Goal: Task Accomplishment & Management: Manage account settings

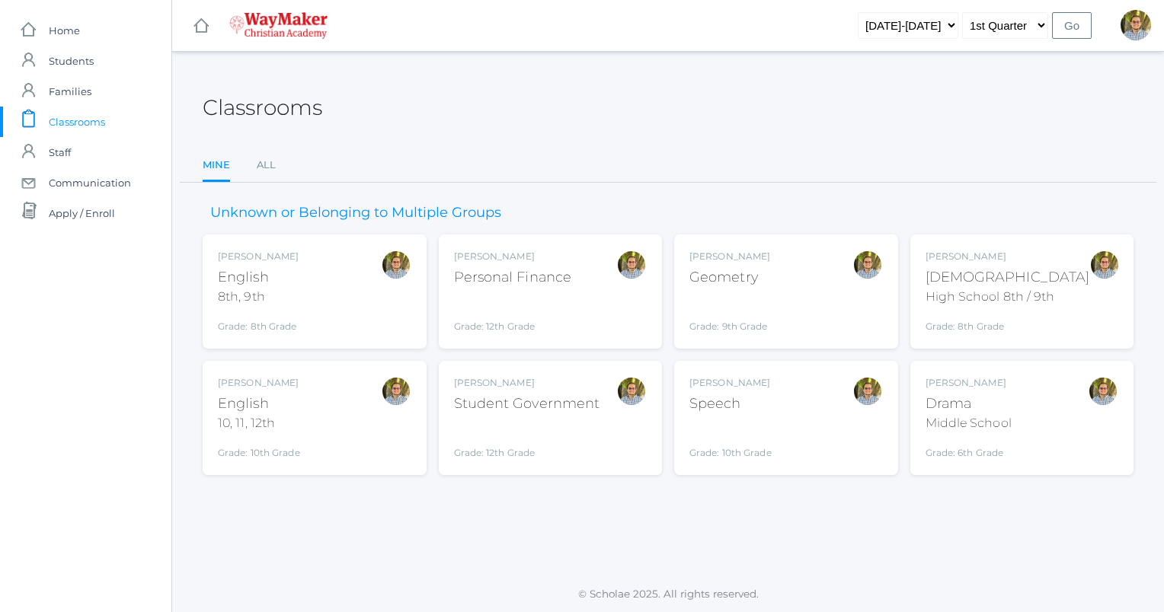
click at [999, 283] on div "[DEMOGRAPHIC_DATA]" at bounding box center [1007, 277] width 165 height 21
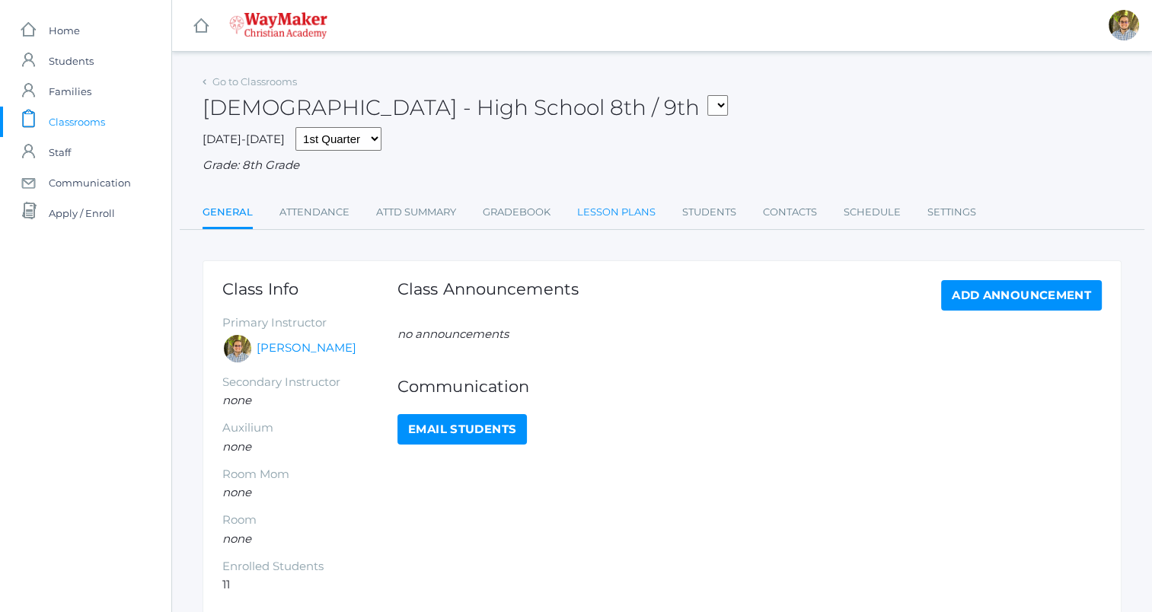
click at [593, 222] on link "Lesson Plans" at bounding box center [616, 212] width 78 height 30
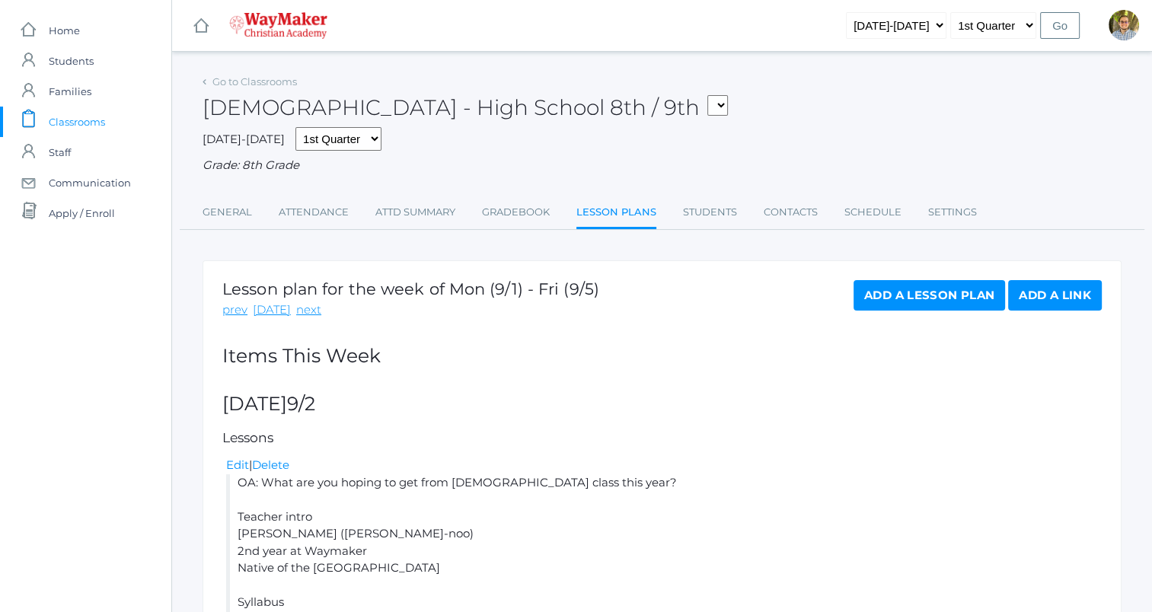
click at [110, 118] on link "icons/clipboard/plain Created with Sketch. Classrooms" at bounding box center [85, 122] width 171 height 30
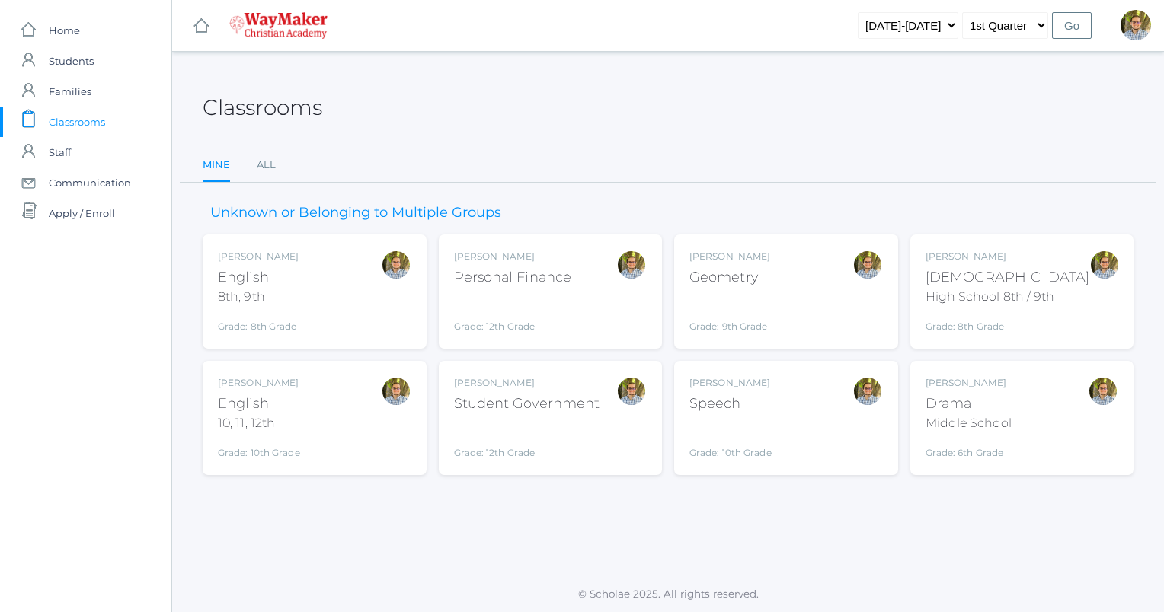
click at [343, 328] on div "Kylen Braileanu English 8th, 9th Grade: 8th Grade 08ENGLISH" at bounding box center [314, 292] width 193 height 84
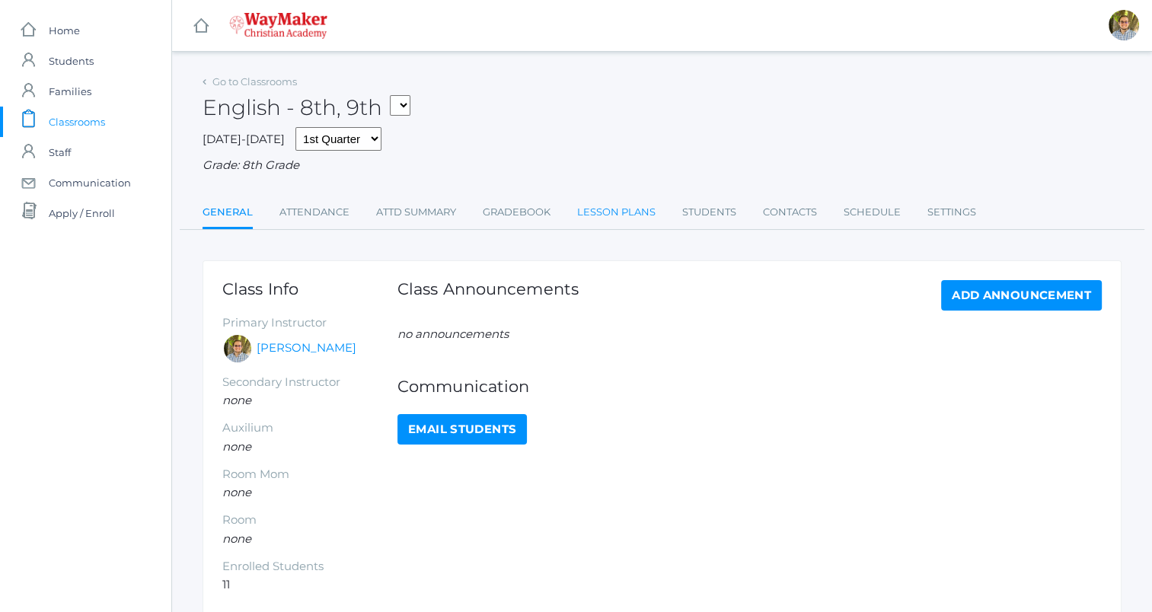
click at [643, 213] on link "Lesson Plans" at bounding box center [616, 212] width 78 height 30
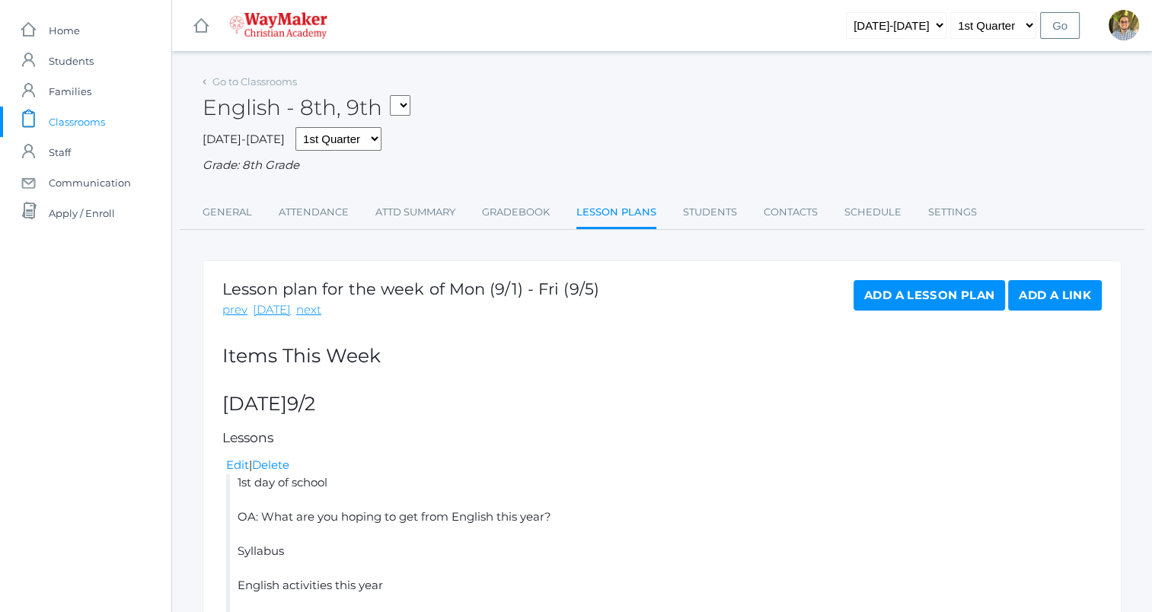
click at [98, 120] on span "Classrooms" at bounding box center [77, 122] width 56 height 30
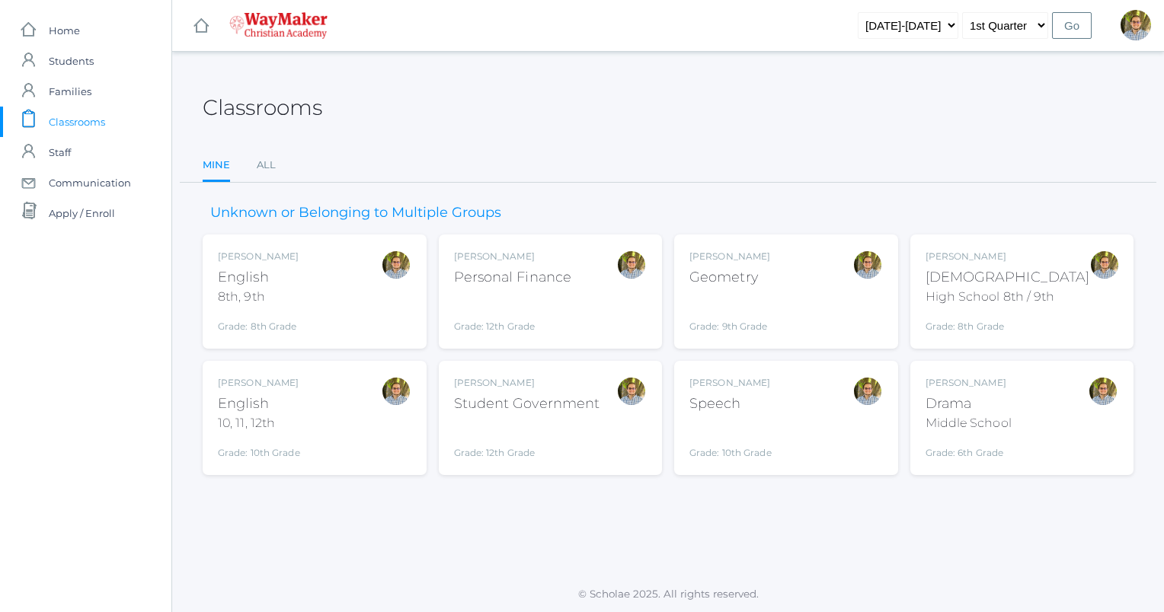
click at [326, 416] on div "Kylen Braileanu English 10, 11, 12th Grade: 10th Grade HSENGLISH" at bounding box center [314, 418] width 193 height 84
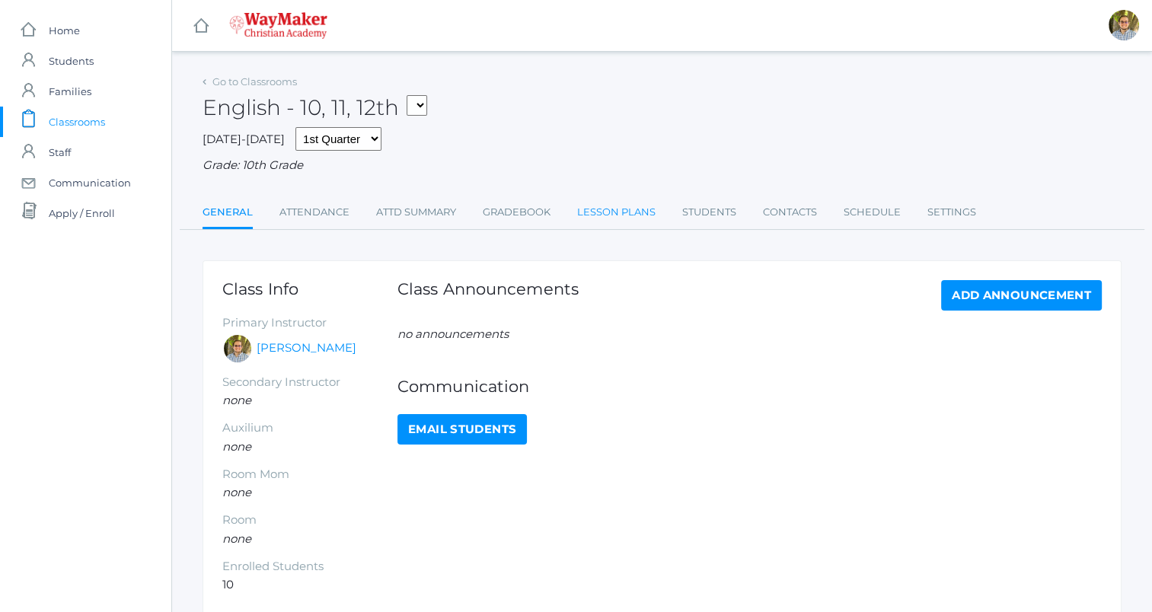
click at [620, 219] on link "Lesson Plans" at bounding box center [616, 212] width 78 height 30
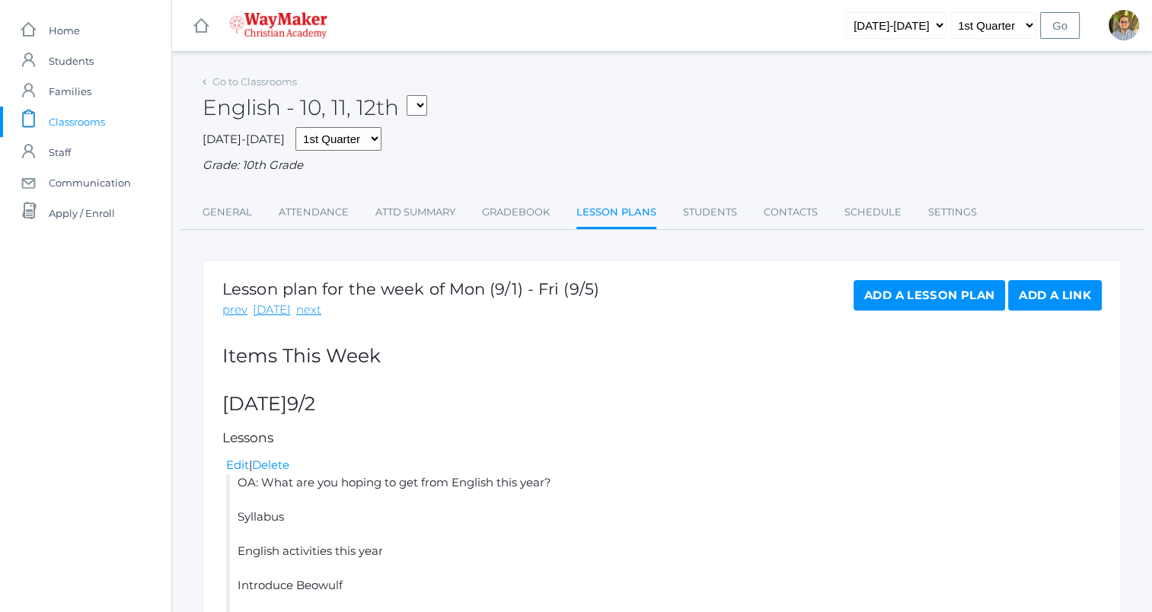
click at [95, 113] on span "Classrooms" at bounding box center [77, 122] width 56 height 30
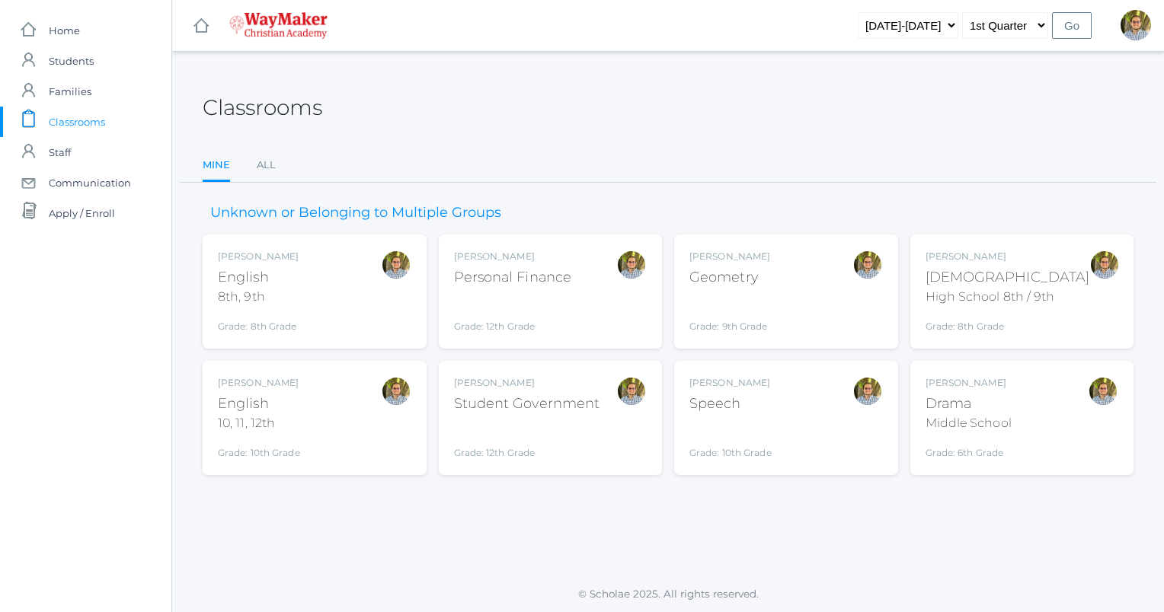
click at [777, 317] on div "Kylen Braileanu Geometry Grade: 9th Grade GEOM" at bounding box center [785, 292] width 193 height 84
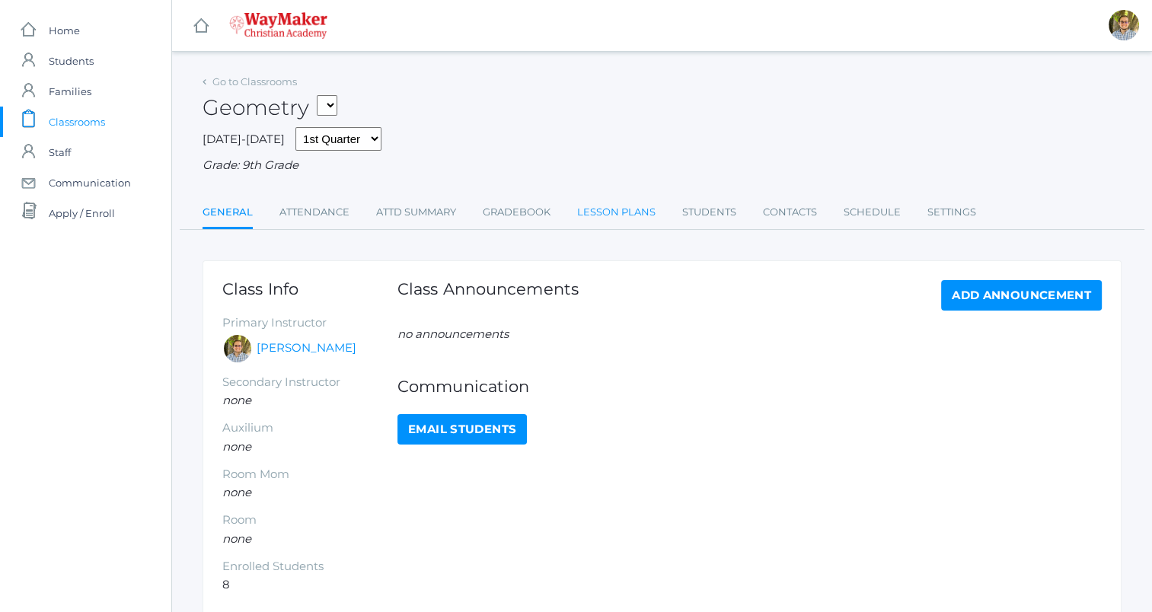
click at [625, 208] on link "Lesson Plans" at bounding box center [616, 212] width 78 height 30
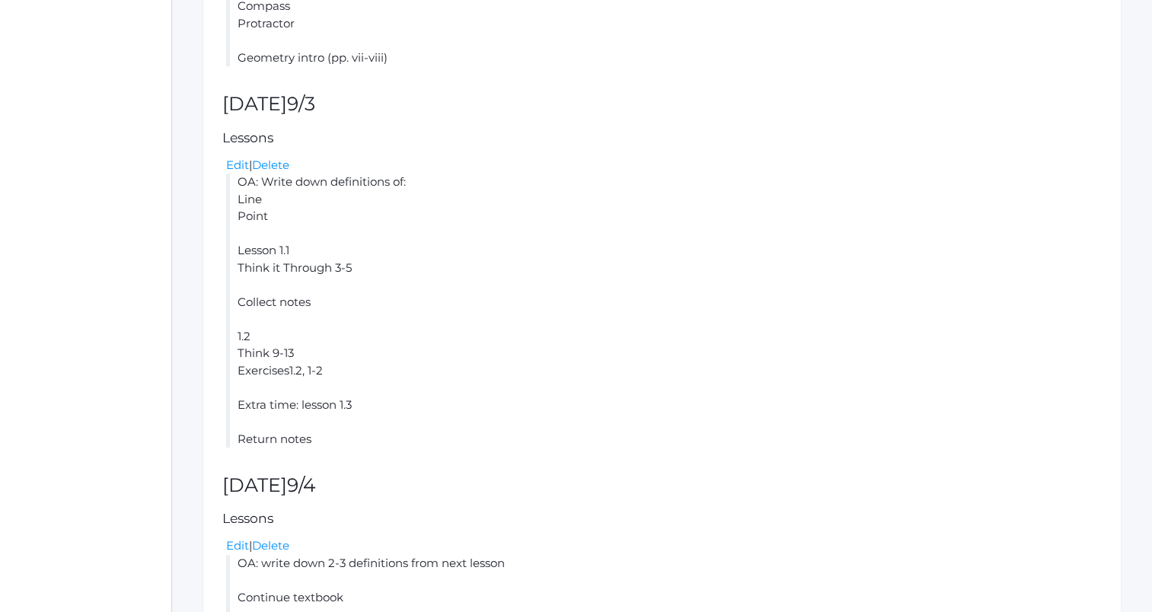
scroll to position [1106, 0]
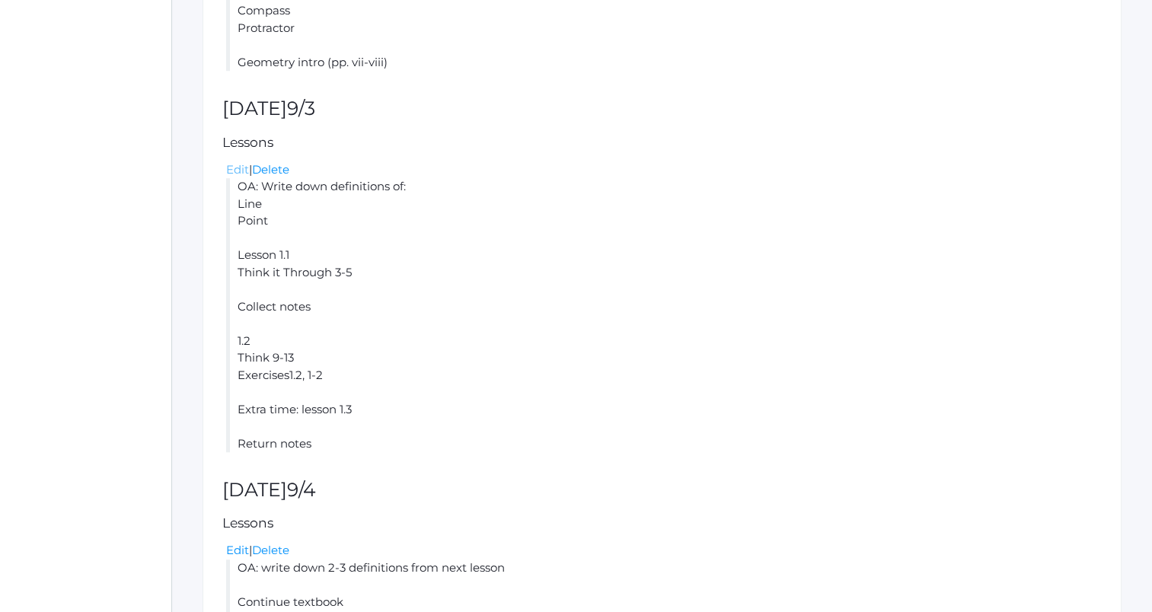
click at [237, 174] on link "Edit" at bounding box center [237, 169] width 23 height 14
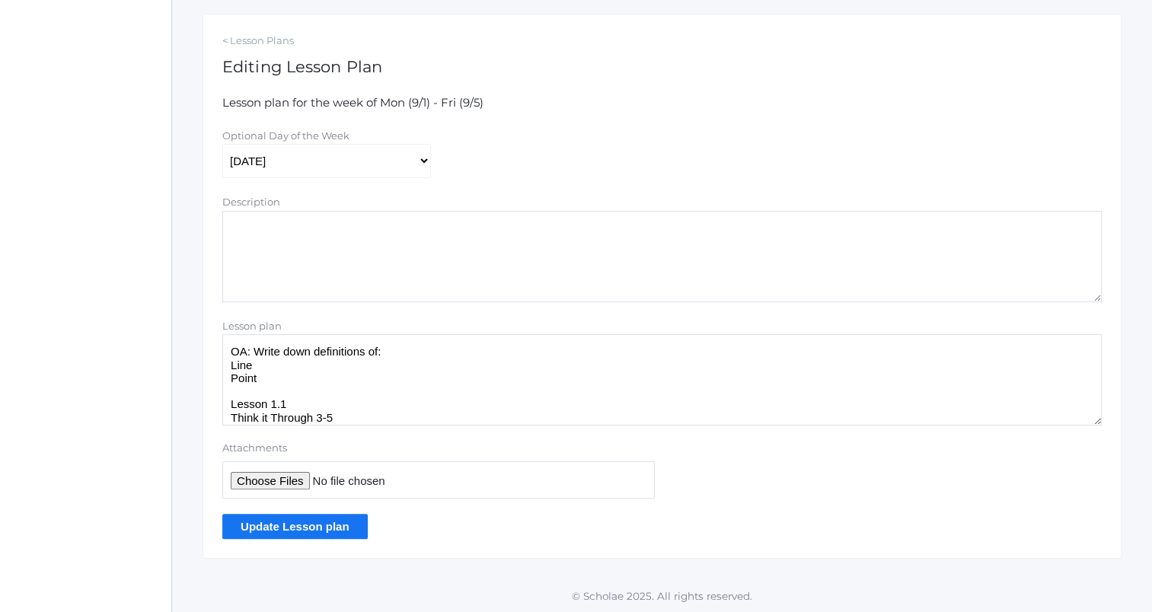
scroll to position [248, 0]
click at [320, 376] on textarea "OA: Write down definitions of: Line Point Lesson 1.1 Think it Through 3-5 Colle…" at bounding box center [662, 378] width 880 height 91
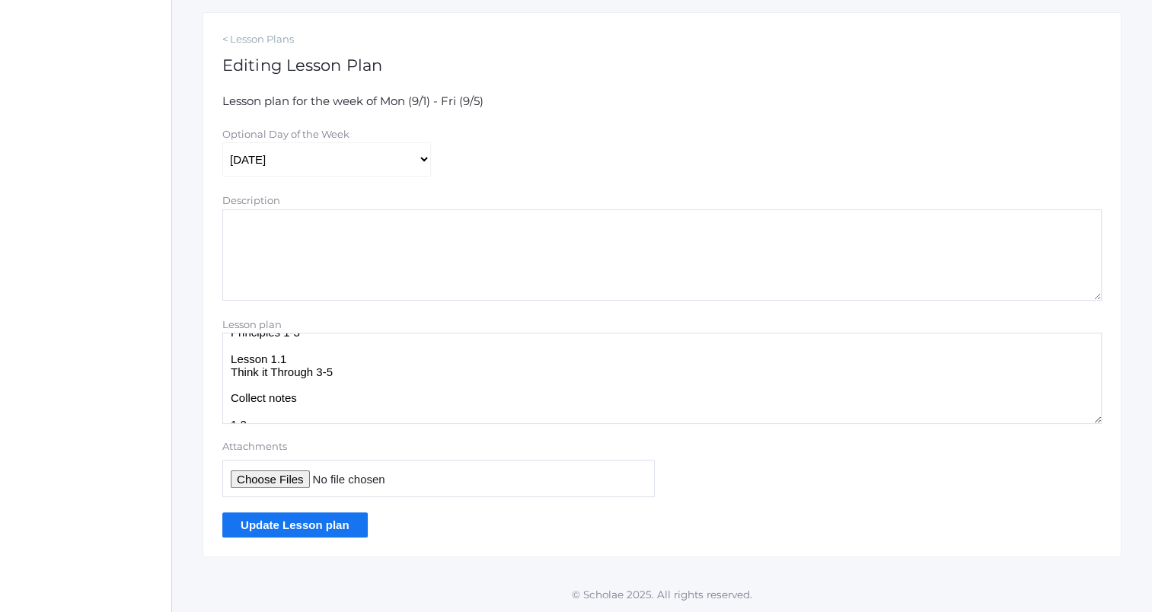
scroll to position [46, 0]
drag, startPoint x: 230, startPoint y: 371, endPoint x: 375, endPoint y: 381, distance: 145.1
click at [375, 381] on textarea "OA: Write down definitions of: Line Point Lesson 1.1 Think it Through 3-5 Colle…" at bounding box center [662, 378] width 880 height 91
click at [340, 355] on textarea "OA: Write down definitions of: Line Point Lesson 1.1 Think it Through 3-5 Colle…" at bounding box center [662, 378] width 880 height 91
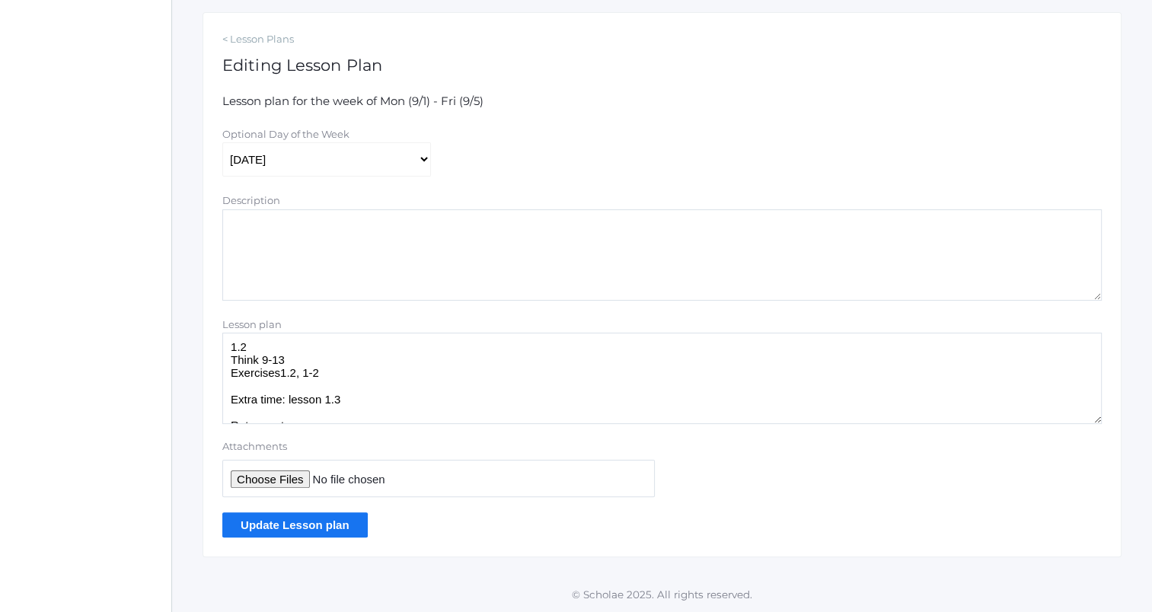
scroll to position [85, 0]
click at [339, 363] on textarea "OA: Write down definitions of: Line Point Lesson 1.1 Think it Through 3-5 Colle…" at bounding box center [662, 378] width 880 height 91
click at [271, 354] on textarea "OA: Write down definitions of: Line Point Lesson 1.1 Think it Through 3-5 Colle…" at bounding box center [662, 378] width 880 height 91
click at [336, 361] on textarea "OA: Write down definitions of: Line Point Lesson 1.1 Think it Through 3-5 Colle…" at bounding box center [662, 378] width 880 height 91
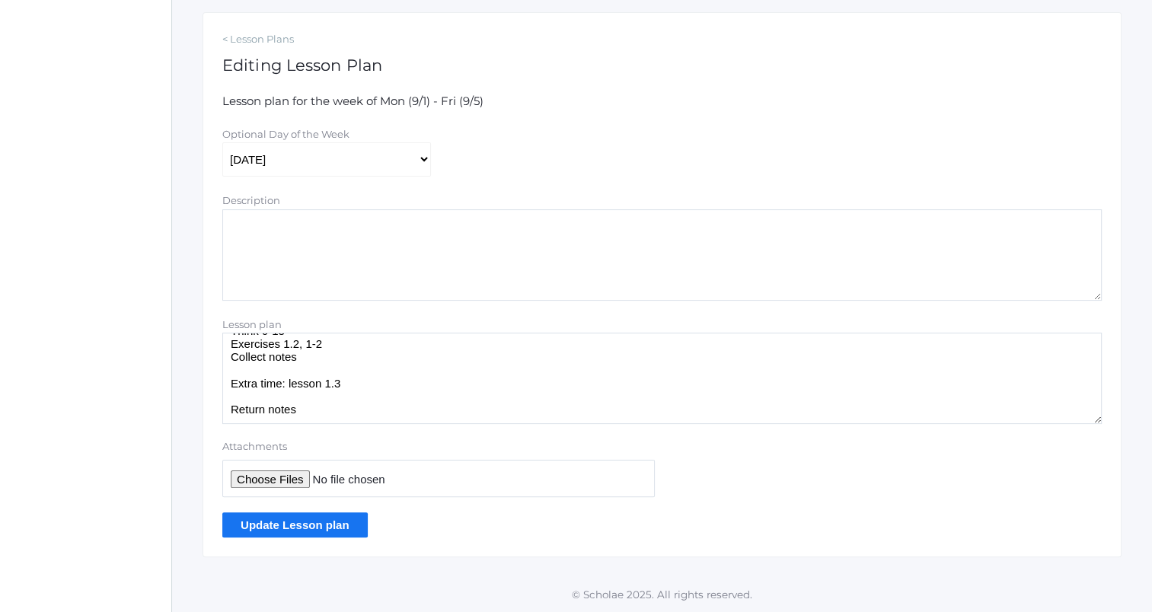
type textarea "OA: Write down definitions of: Line Point Principles 1-3 1.2 Think 9-13 Exercis…"
click at [344, 526] on input "Update Lesson plan" at bounding box center [294, 525] width 145 height 25
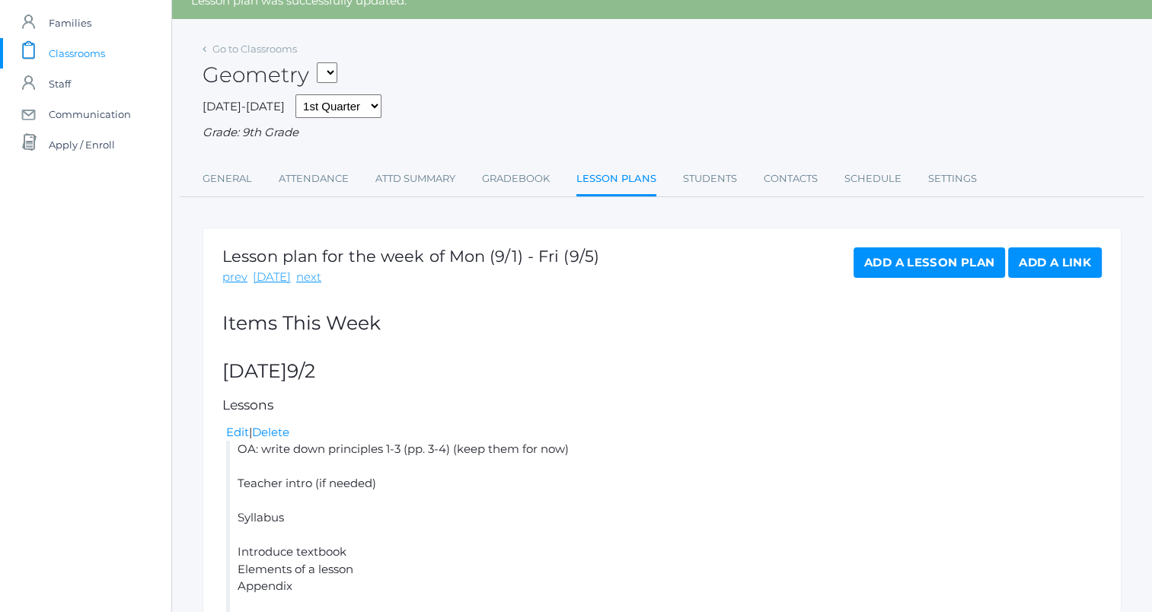
scroll to position [61, 0]
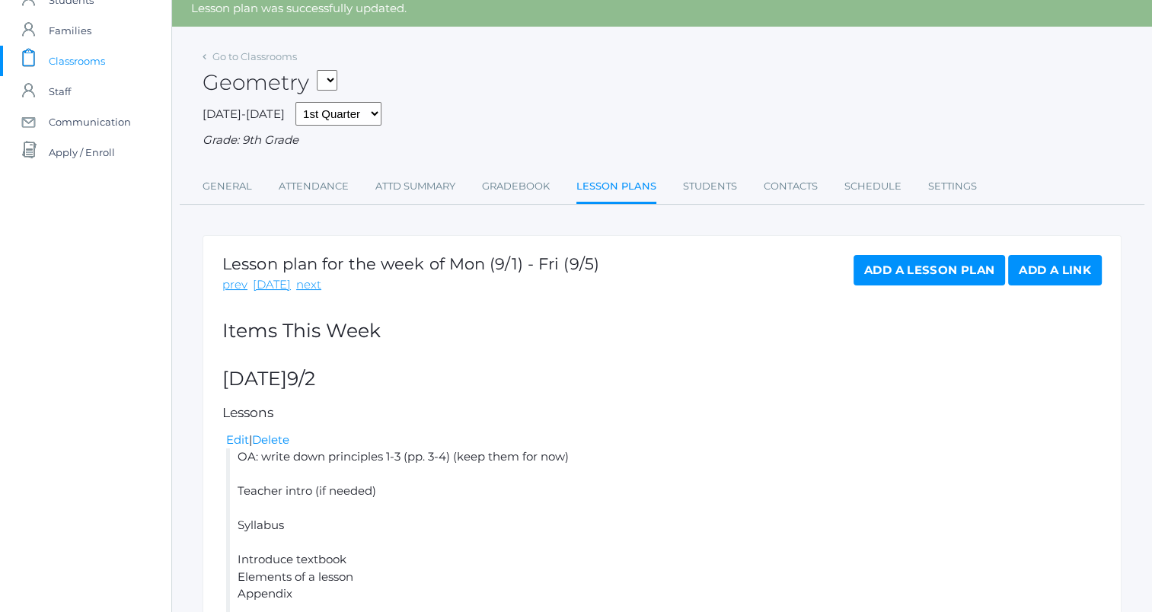
click at [74, 61] on span "Classrooms" at bounding box center [77, 61] width 56 height 30
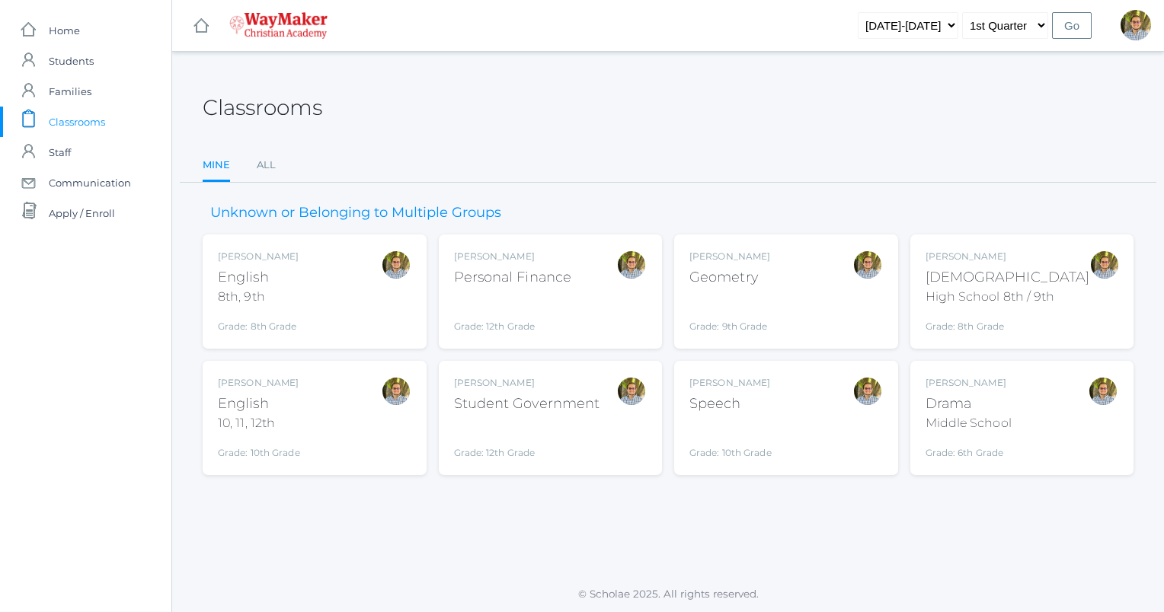
click at [1030, 265] on div "Kylen Braileanu Bible High School 8th / 9th Grade: 8th Grade HSBIBLE" at bounding box center [1007, 292] width 165 height 84
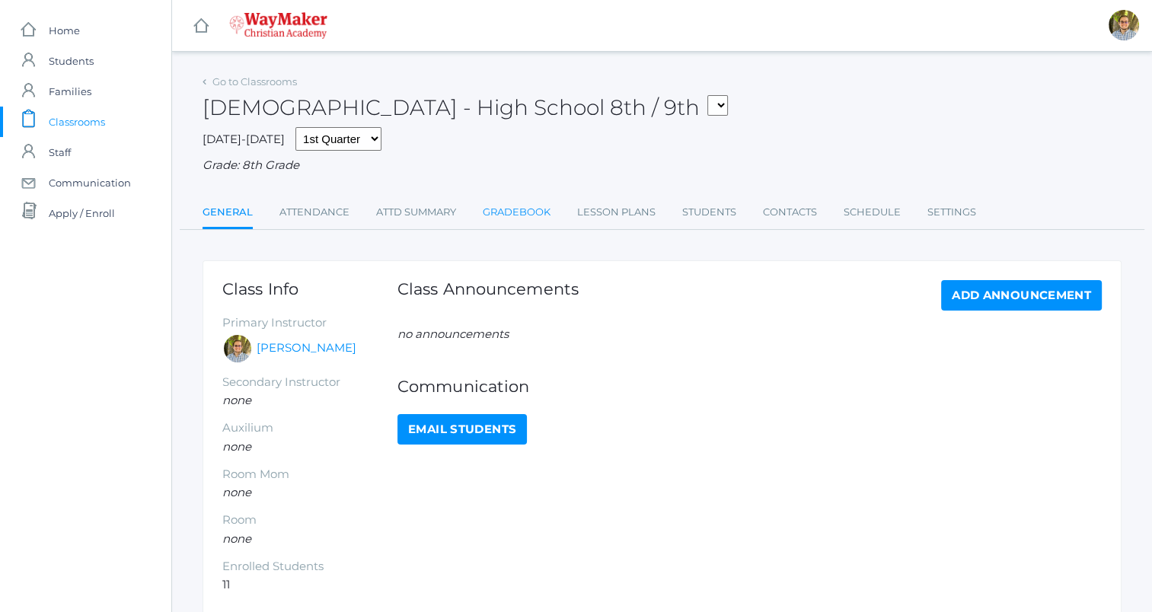
click at [524, 212] on link "Gradebook" at bounding box center [517, 212] width 68 height 30
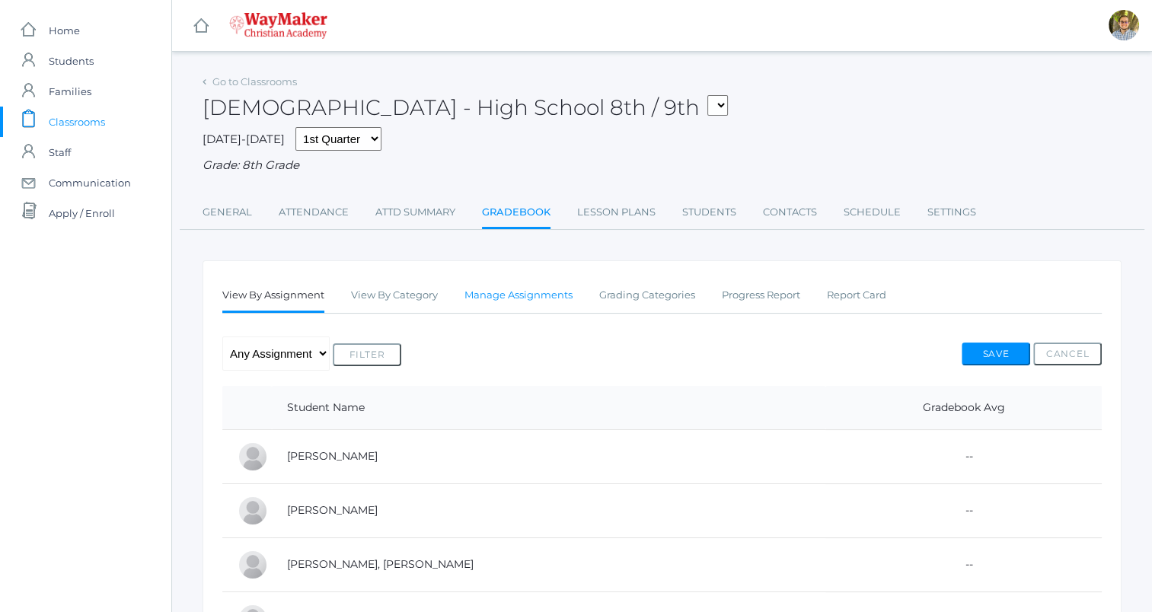
click at [535, 302] on link "Manage Assignments" at bounding box center [519, 295] width 108 height 30
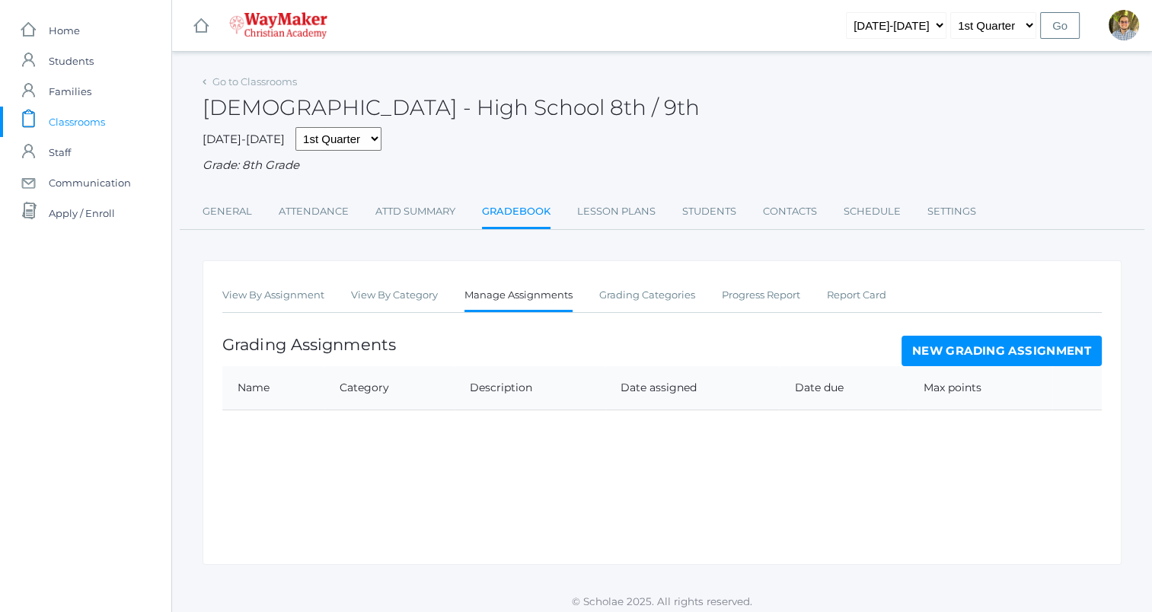
click at [996, 347] on link "New Grading Assignment" at bounding box center [1002, 351] width 200 height 30
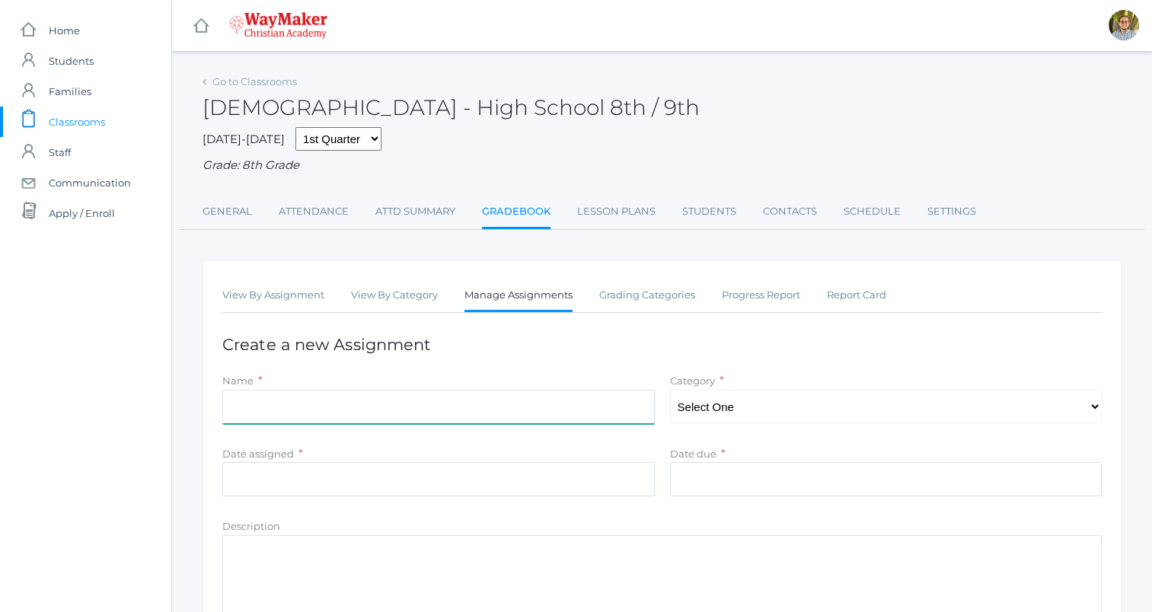
click at [591, 392] on input "Name" at bounding box center [438, 407] width 433 height 34
type input "W"
type input "Bible 1st OA"
click at [770, 409] on select "Select One" at bounding box center [886, 407] width 433 height 34
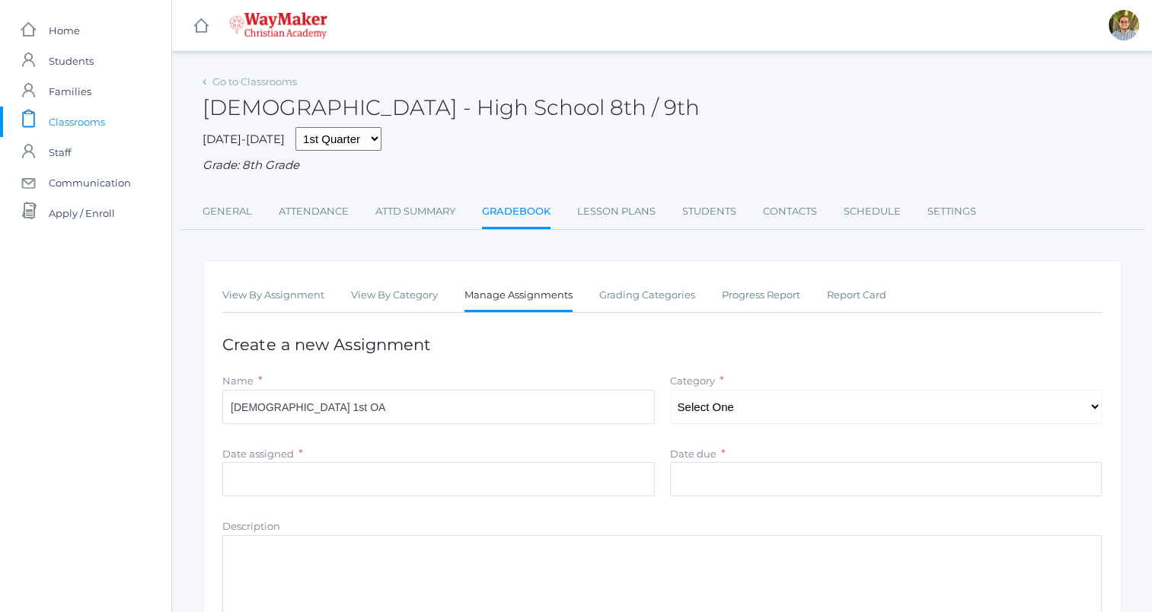
click at [807, 364] on div "View By Assignment View By Category Manage Assignments Grading Categories Progr…" at bounding box center [662, 514] width 919 height 509
click at [660, 296] on link "Grading Categories" at bounding box center [647, 295] width 96 height 30
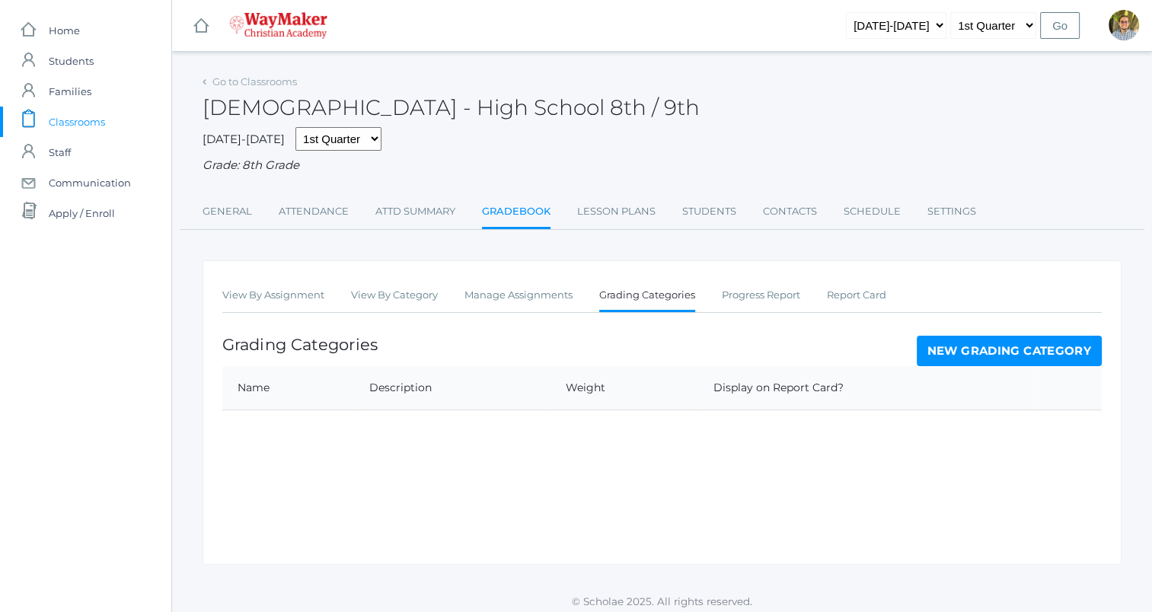
click at [1012, 356] on link "New Grading Category" at bounding box center [1010, 351] width 186 height 30
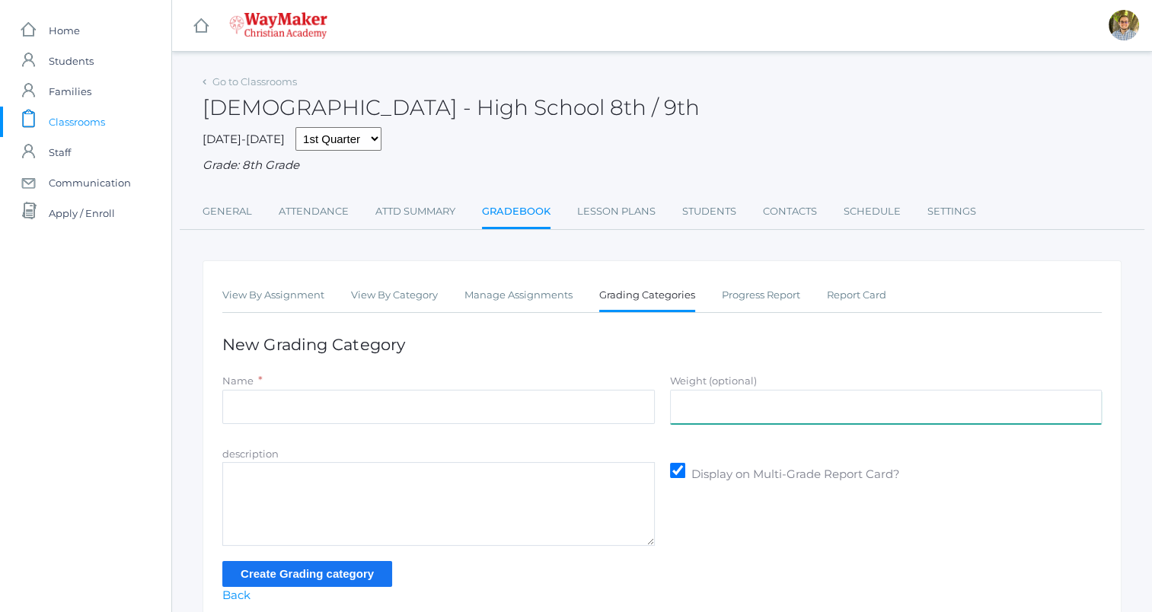
click at [854, 401] on input "Weight (optional)" at bounding box center [886, 407] width 433 height 34
click at [941, 413] on input "Weight (optional)" at bounding box center [886, 407] width 433 height 34
click at [561, 411] on input "Name" at bounding box center [438, 407] width 433 height 34
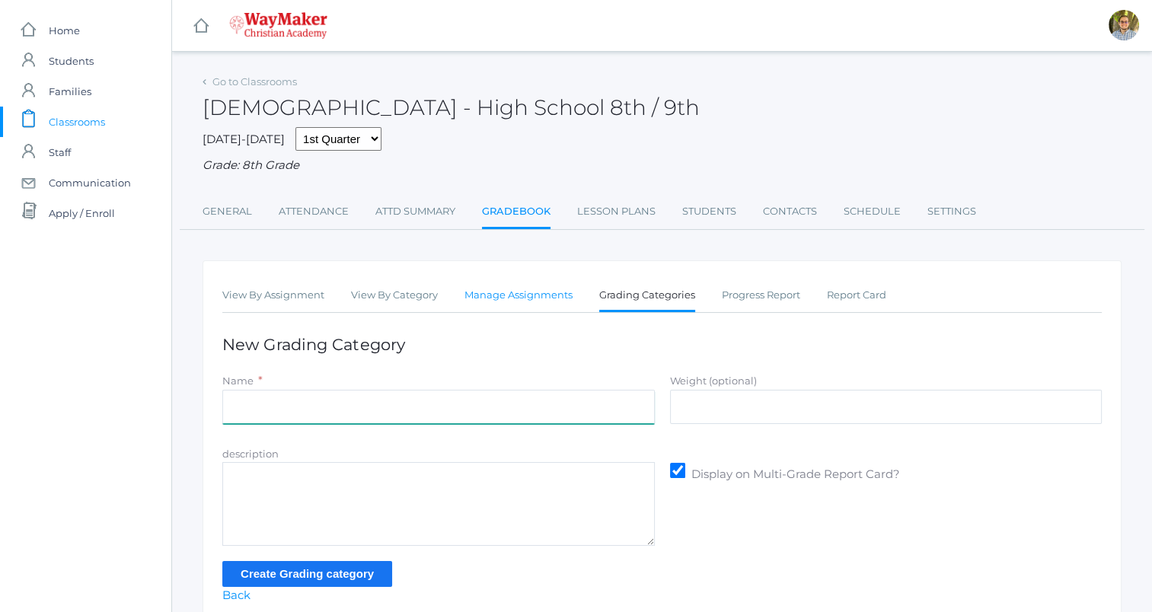
type input "Participation"
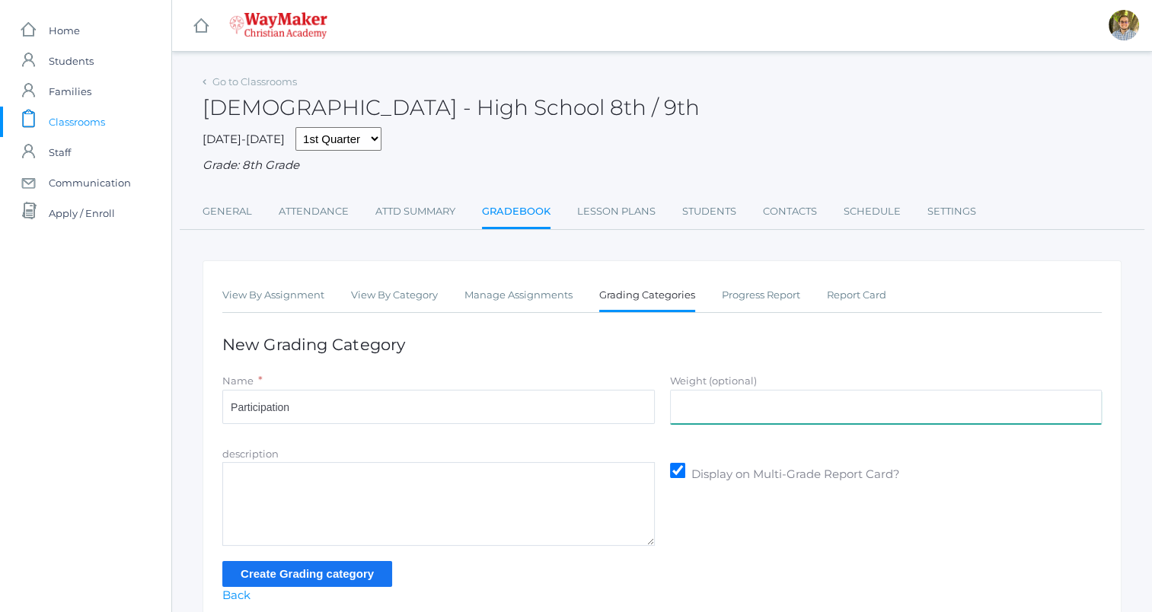
click at [762, 411] on input "Weight (optional)" at bounding box center [886, 407] width 433 height 34
type input "5"
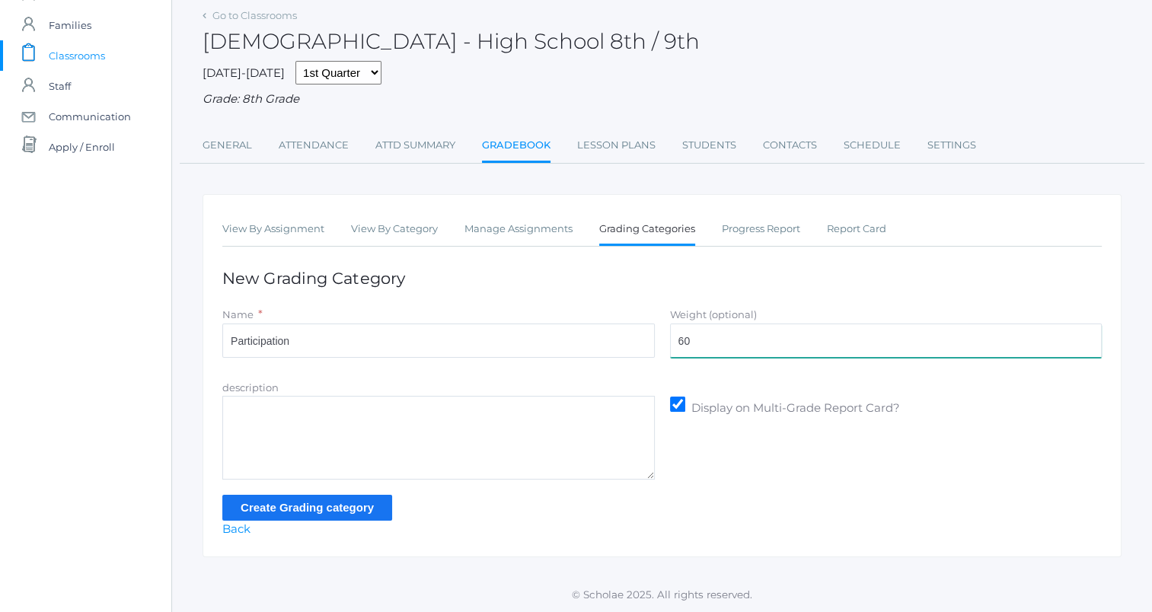
type input "60"
click at [365, 506] on input "Create Grading category" at bounding box center [307, 507] width 170 height 25
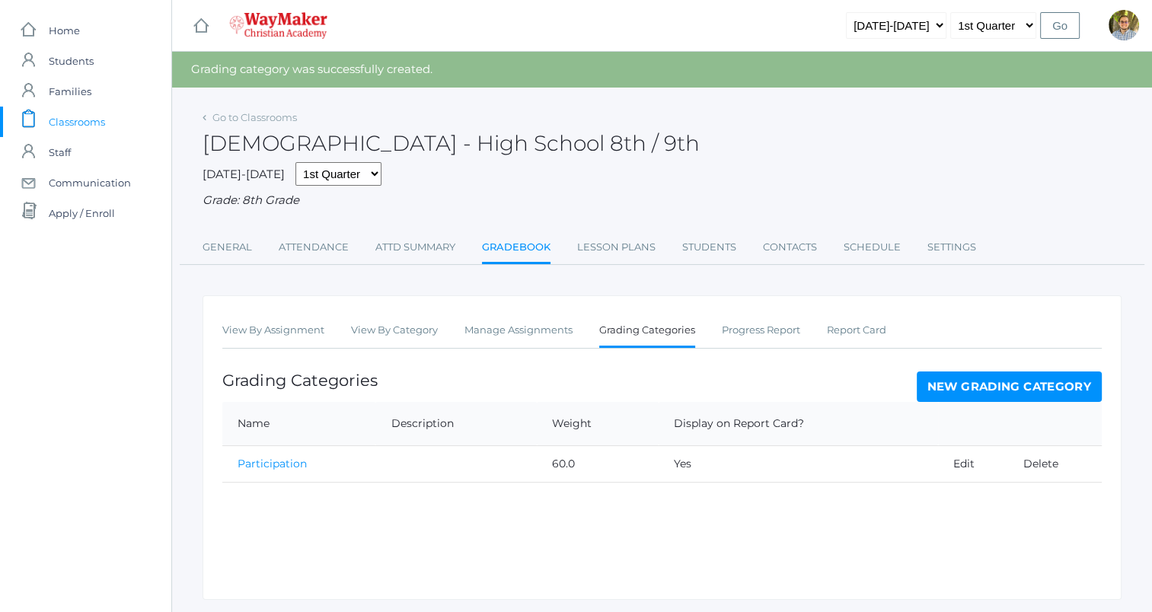
click at [964, 393] on link "New Grading Category" at bounding box center [1010, 387] width 186 height 30
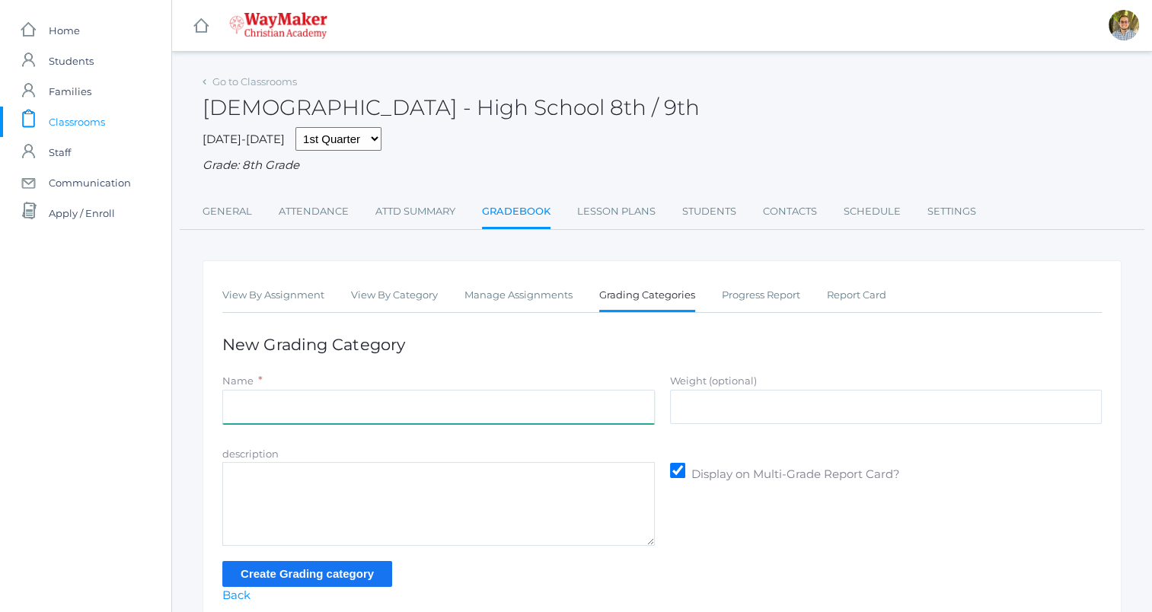
click at [467, 398] on input "Name" at bounding box center [438, 407] width 433 height 34
type input "Quality"
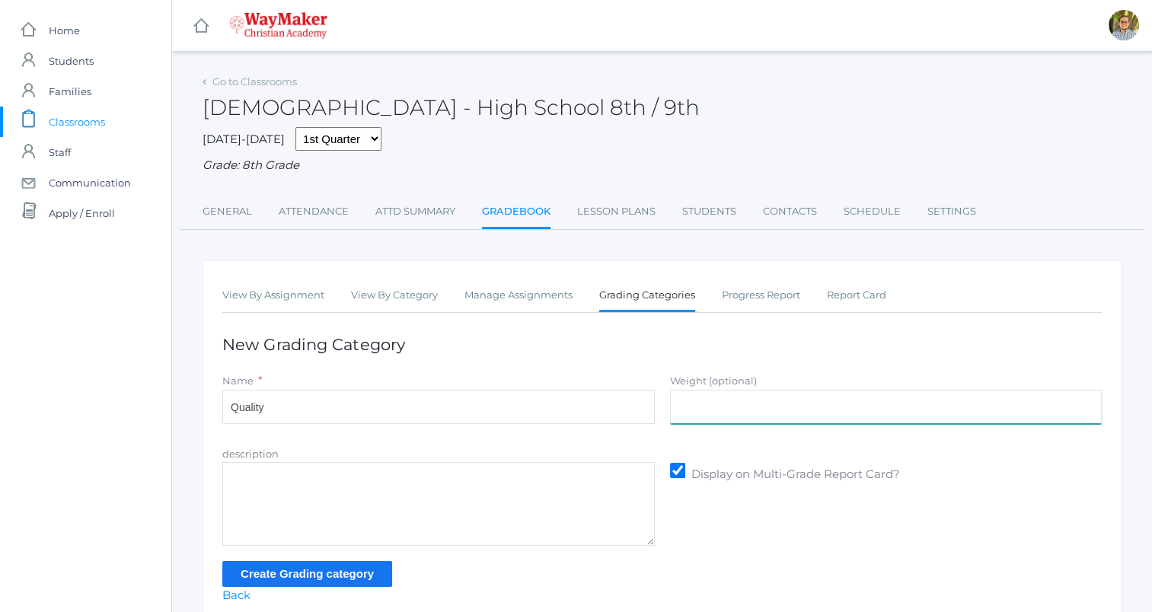
click at [686, 396] on input "Weight (optional)" at bounding box center [886, 407] width 433 height 34
type input "40"
click at [350, 579] on input "Create Grading category" at bounding box center [307, 573] width 170 height 25
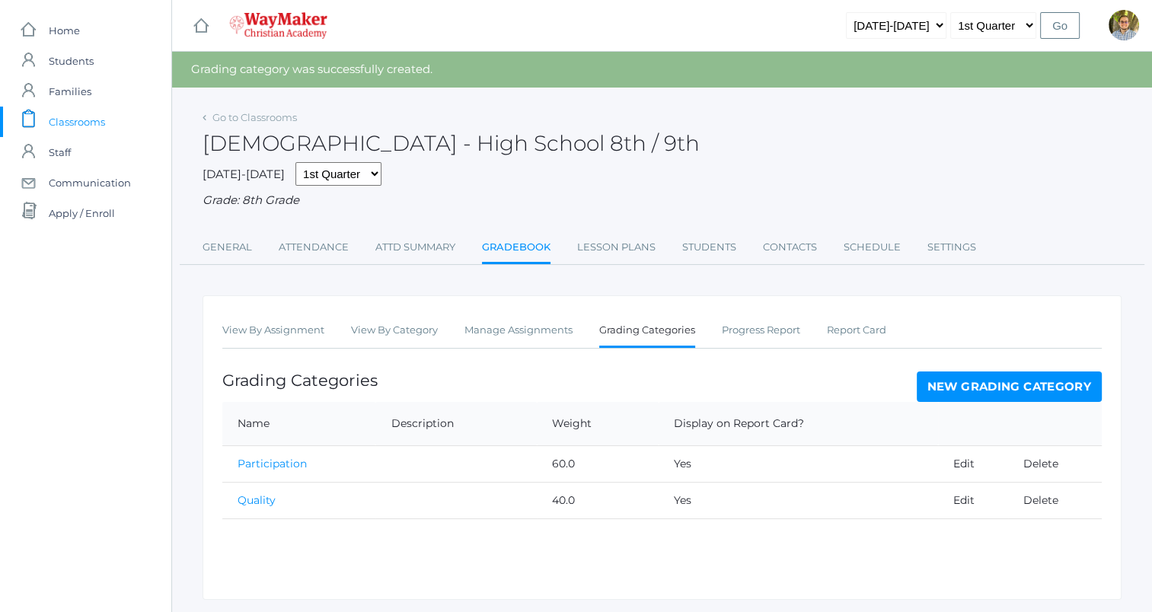
scroll to position [43, 0]
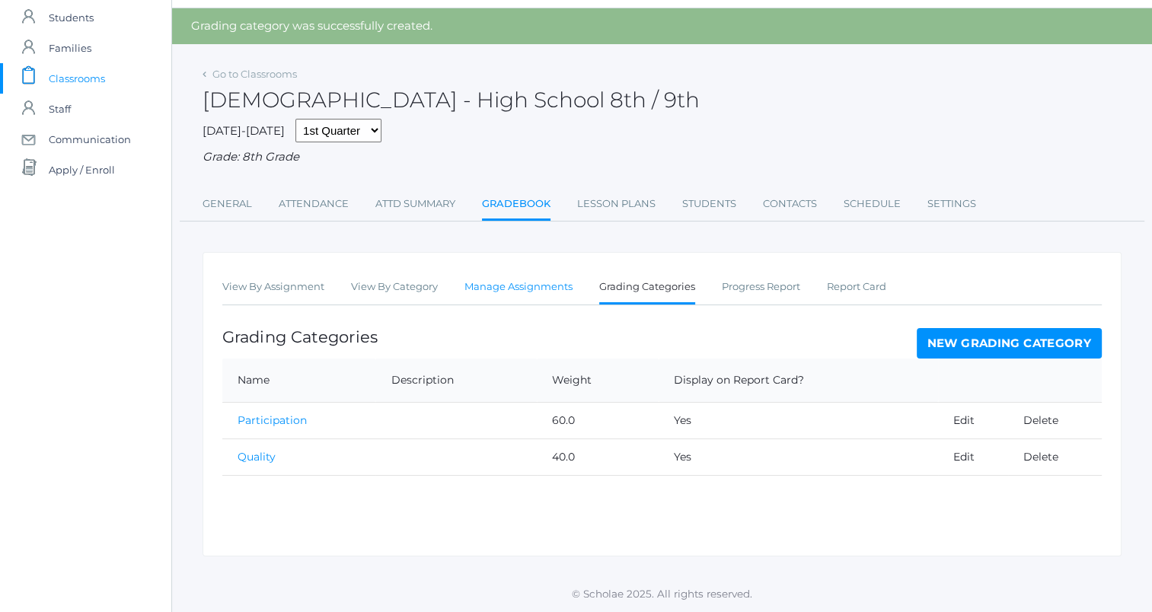
click at [542, 292] on link "Manage Assignments" at bounding box center [519, 287] width 108 height 30
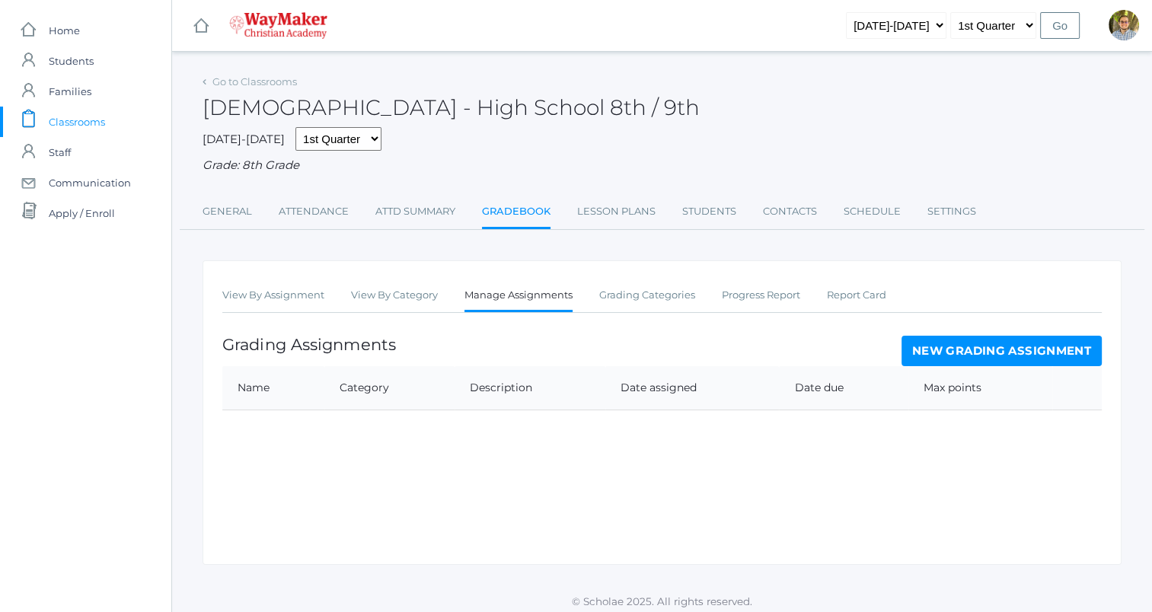
click at [960, 347] on link "New Grading Assignment" at bounding box center [1002, 351] width 200 height 30
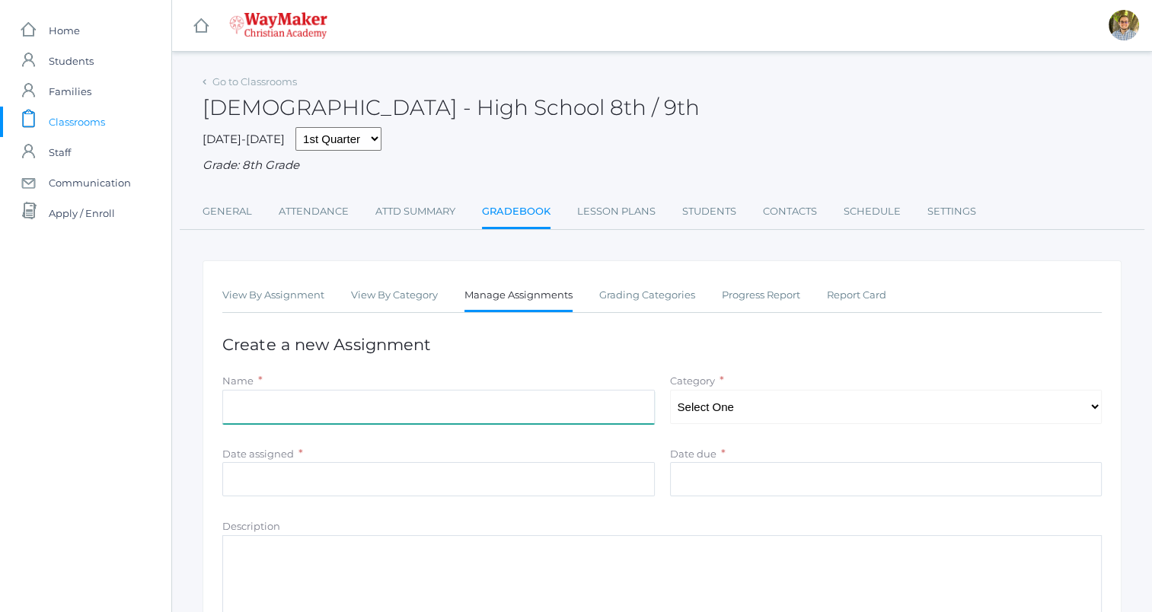
click at [475, 412] on input "Name" at bounding box center [438, 407] width 433 height 34
type input "W"
type input "Desire for [DEMOGRAPHIC_DATA]"
click at [775, 401] on select "Select One Quality Participation" at bounding box center [886, 407] width 433 height 34
select select "1110"
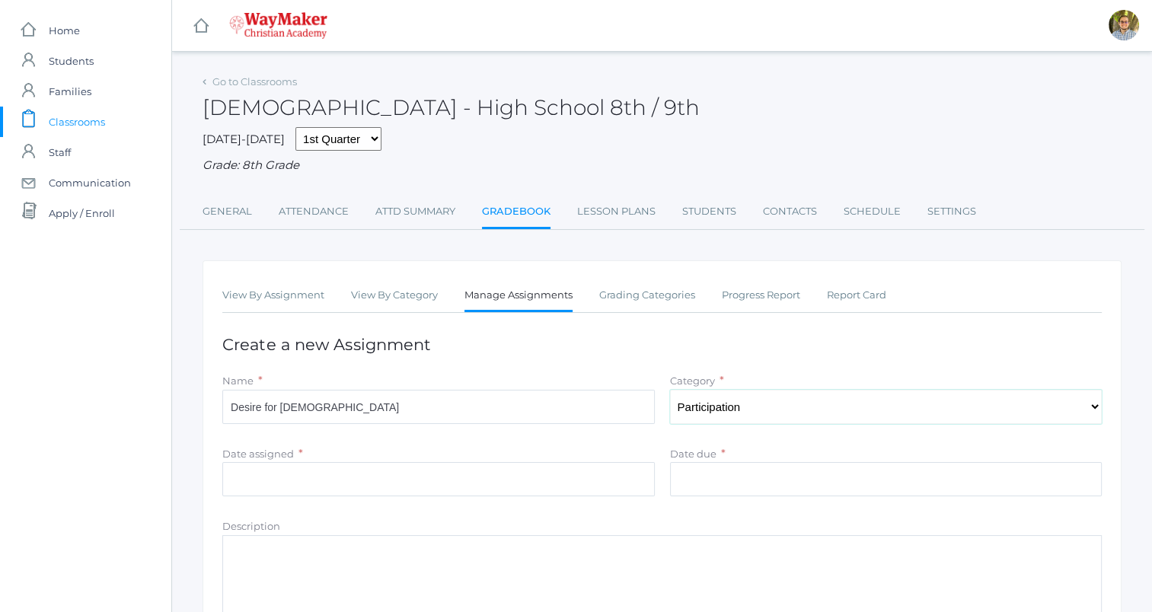
click at [670, 390] on select "Select One Quality Participation" at bounding box center [886, 407] width 433 height 34
click at [570, 487] on input "Date assigned" at bounding box center [438, 479] width 433 height 34
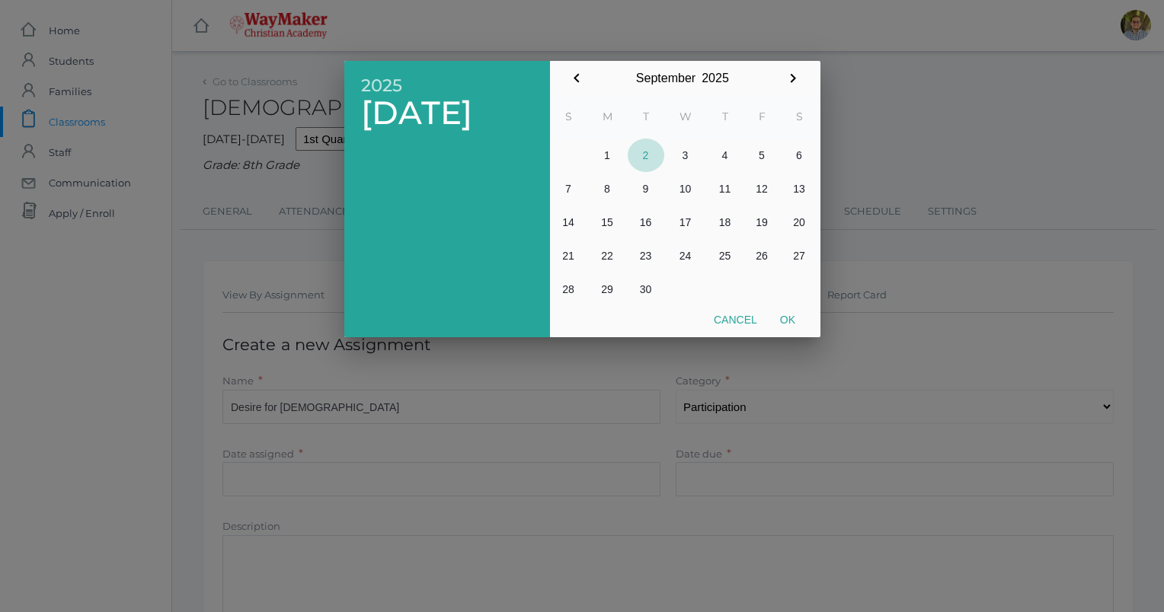
click at [649, 157] on button "2" at bounding box center [646, 156] width 37 height 34
click at [787, 319] on button "Ok" at bounding box center [788, 319] width 38 height 27
type input "[DATE]"
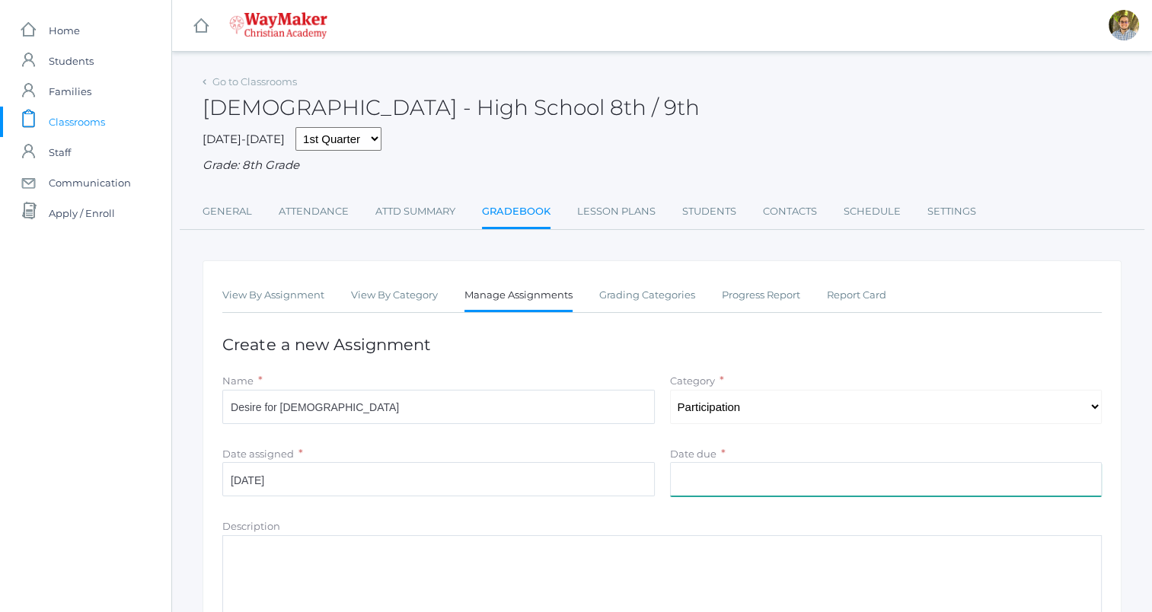
click at [776, 468] on input "Date due" at bounding box center [886, 479] width 433 height 34
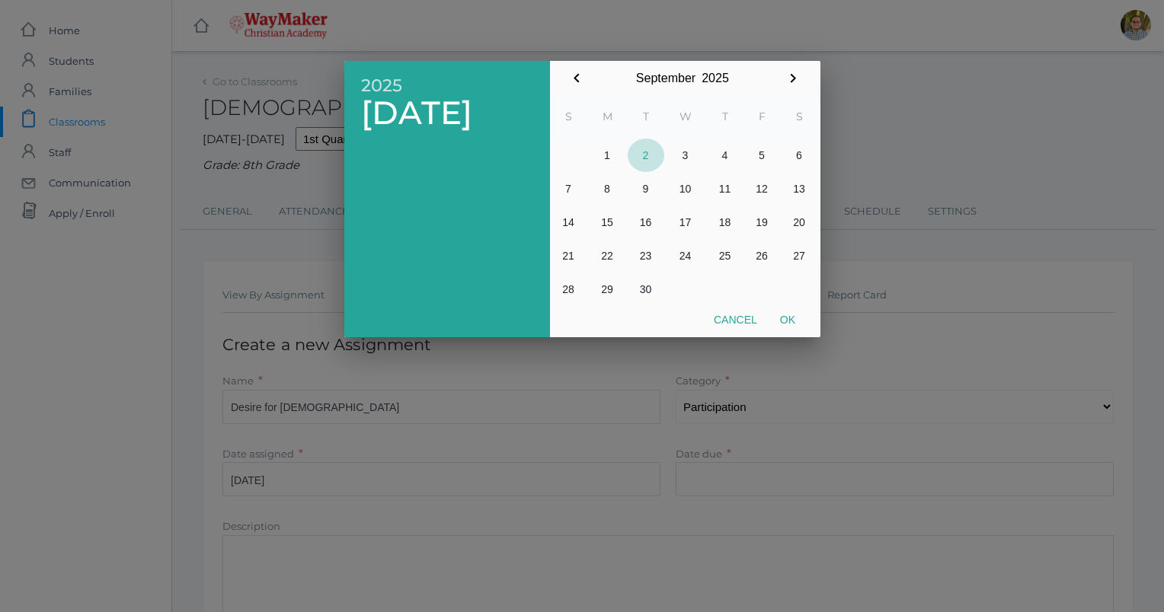
click at [644, 145] on button "2" at bounding box center [646, 156] width 37 height 34
click at [785, 317] on button "Ok" at bounding box center [788, 319] width 38 height 27
type input "[DATE]"
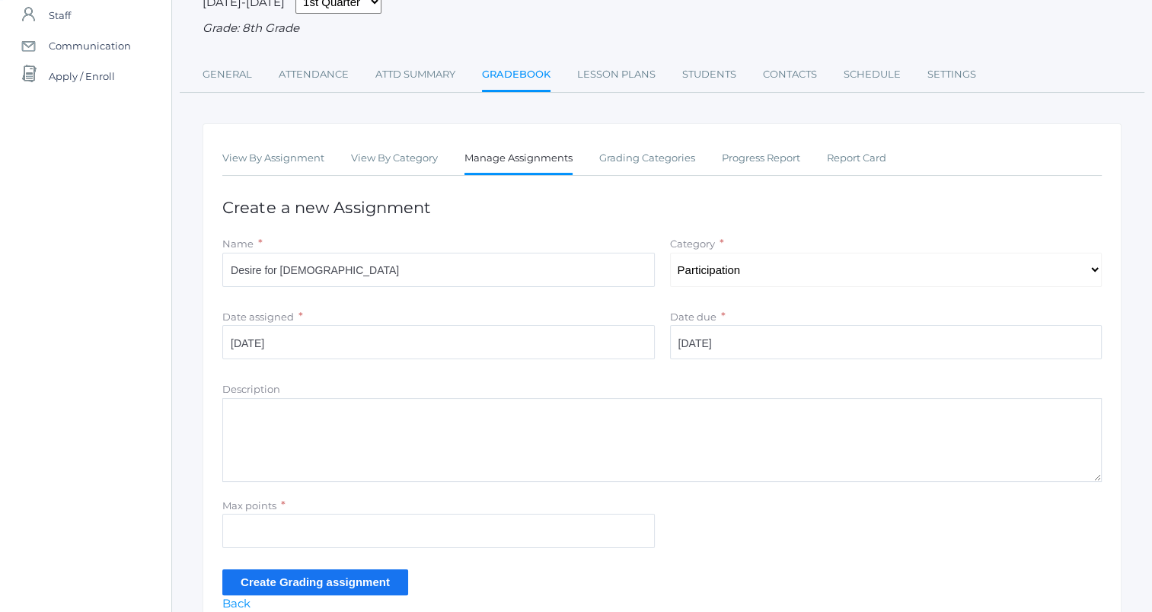
scroll to position [152, 0]
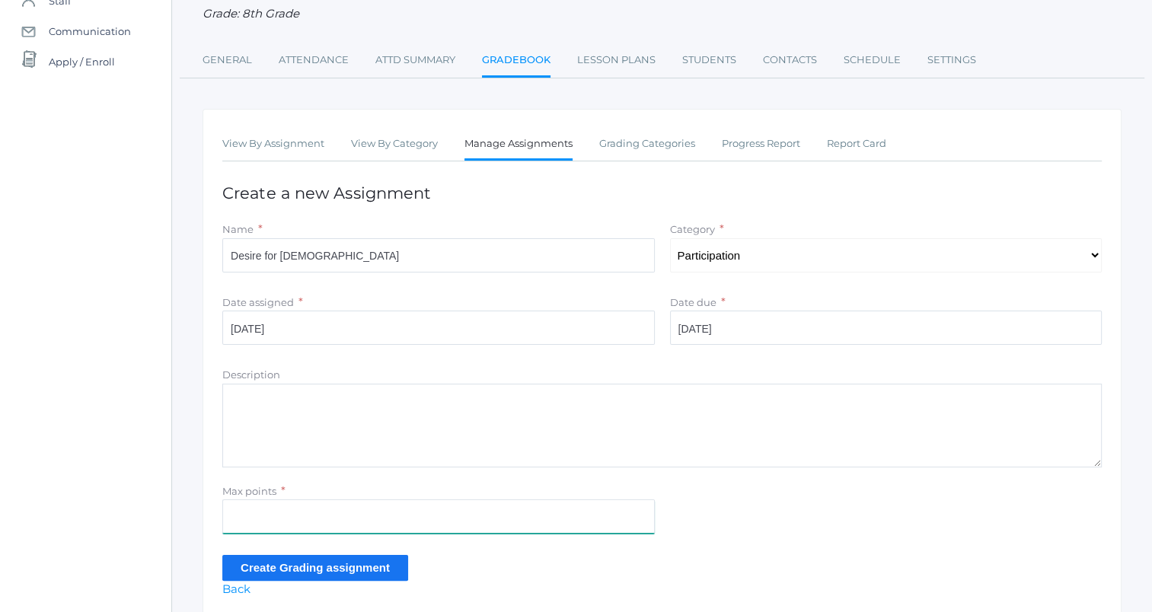
click at [381, 513] on input "Max points" at bounding box center [438, 517] width 433 height 34
type input "5"
click at [363, 567] on input "Create Grading assignment" at bounding box center [315, 567] width 186 height 25
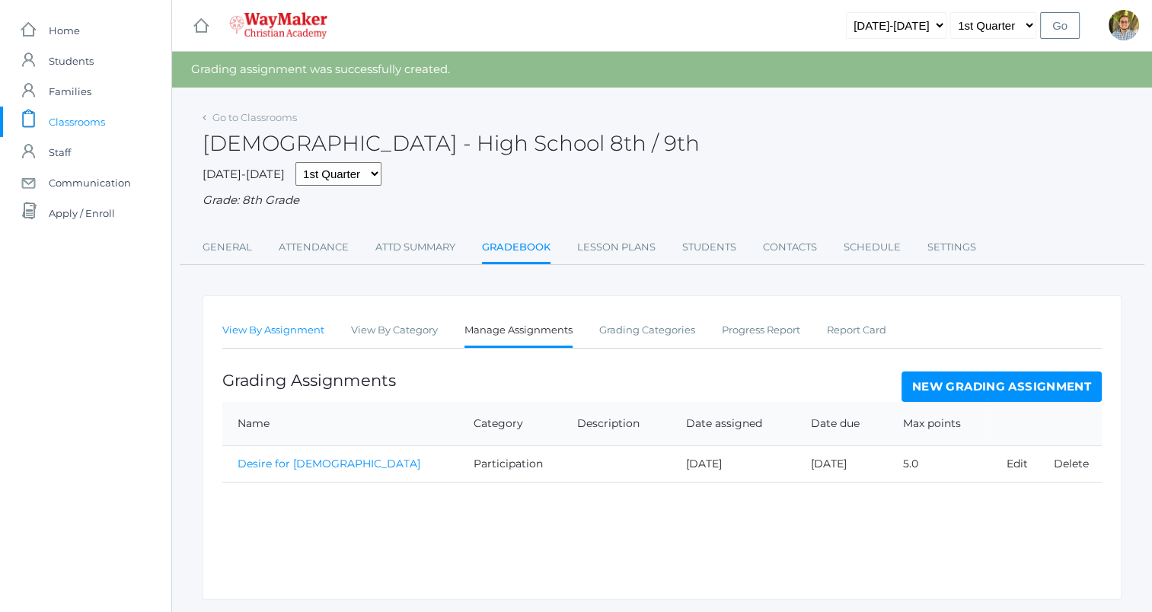
click at [268, 339] on link "View By Assignment" at bounding box center [273, 330] width 102 height 30
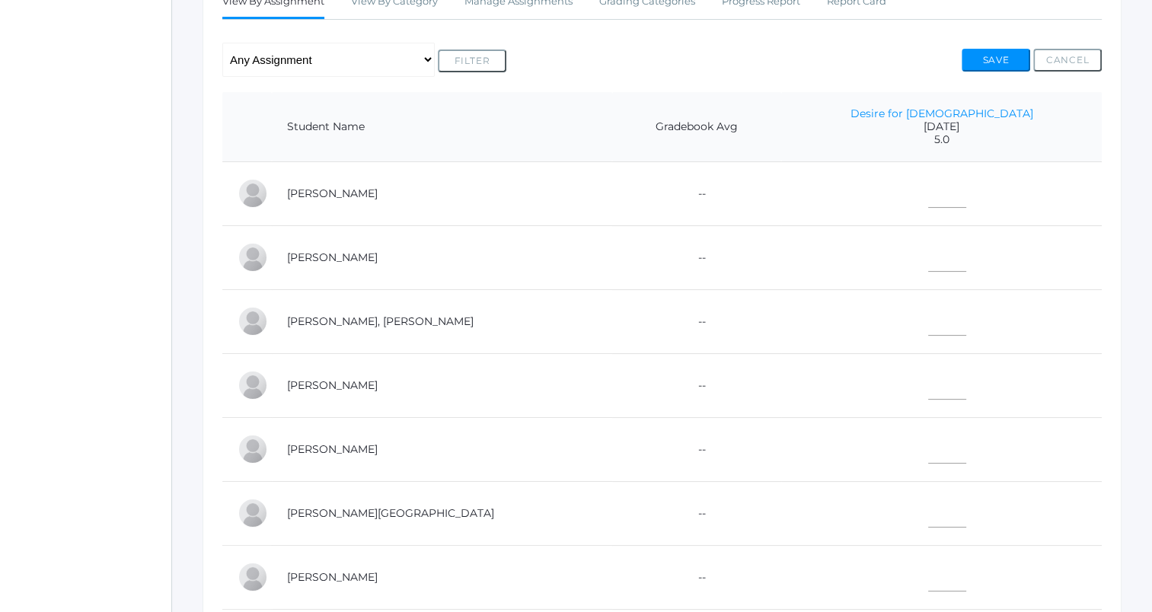
scroll to position [299, 0]
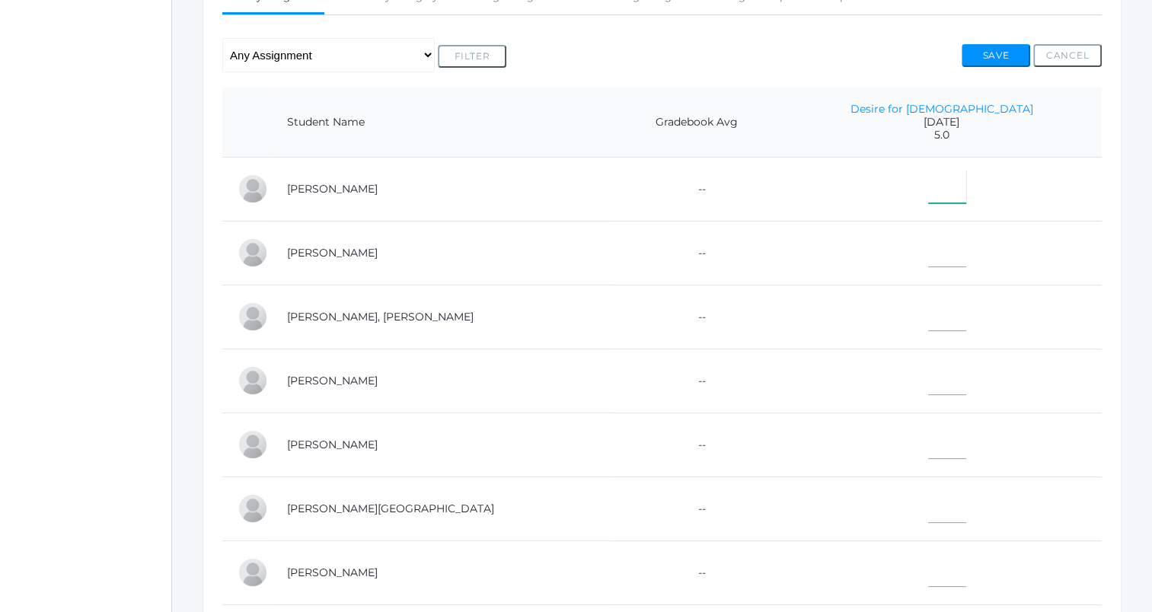
click at [967, 186] on input"] "text" at bounding box center [948, 186] width 38 height 34
click at [960, 387] on input"] "text" at bounding box center [948, 378] width 38 height 34
type input"] "5"
click at [1125, 320] on div "Go to Classrooms Bible - High School 8th / 9th FINANCE - Personal Finance SG - …" at bounding box center [662, 266] width 980 height 989
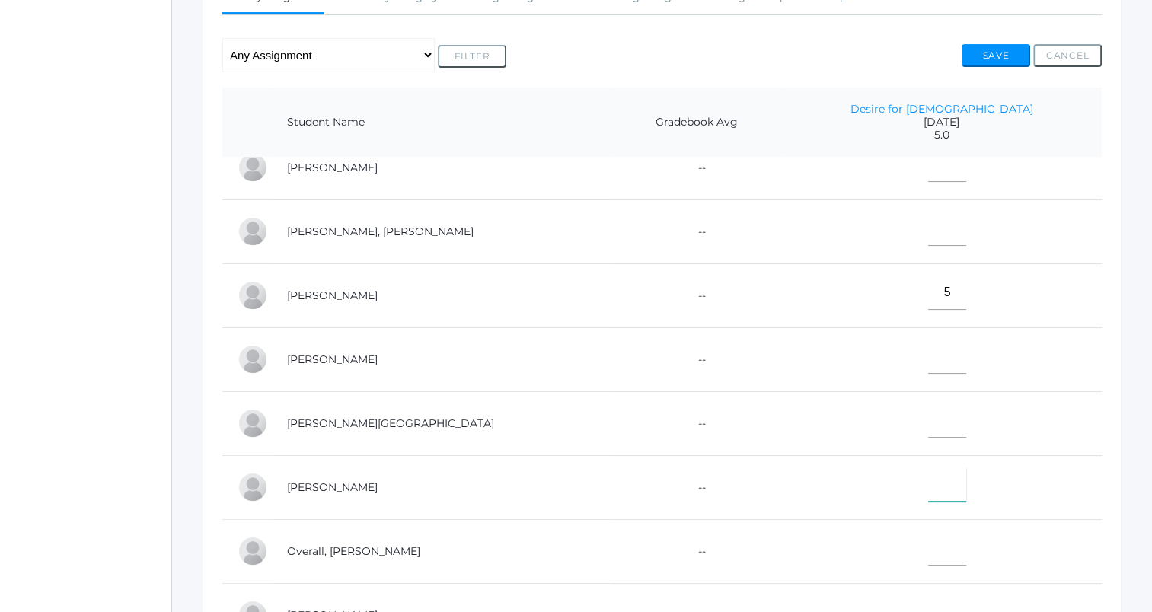
click at [967, 481] on input"] "text" at bounding box center [948, 485] width 38 height 34
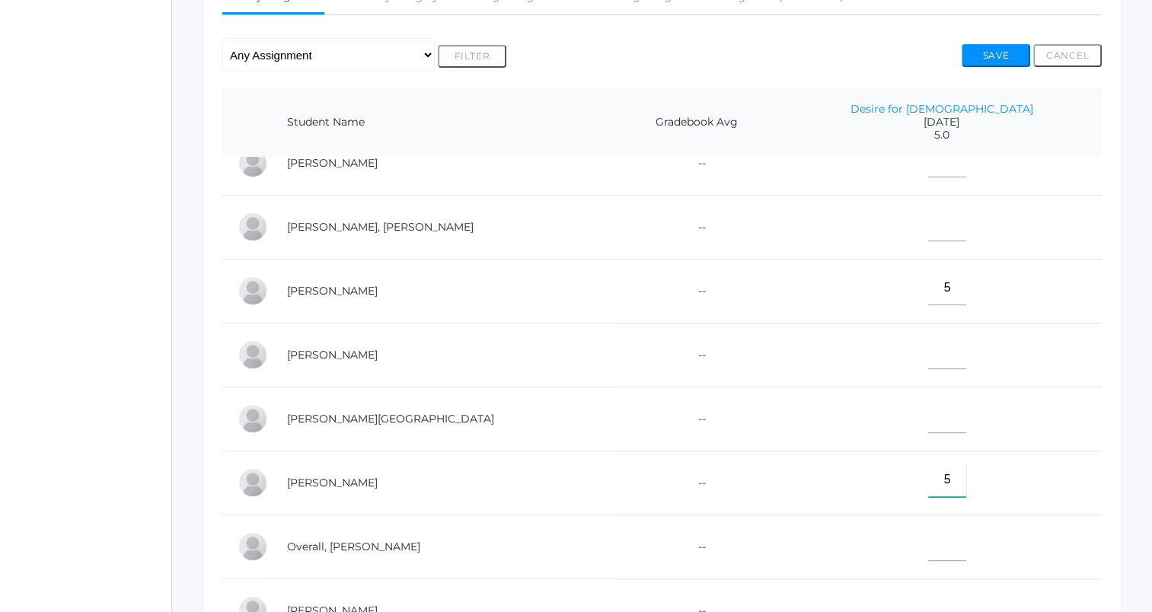
type input"] "5"
click at [967, 423] on input"] "text" at bounding box center [948, 416] width 38 height 34
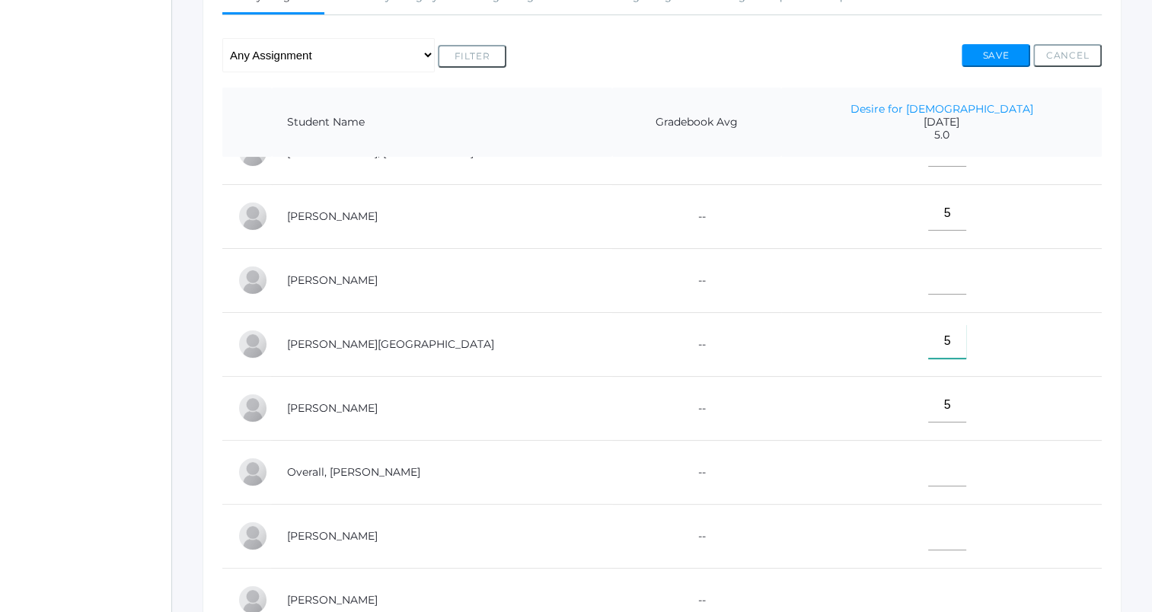
scroll to position [174, 0]
type input"] "5"
click at [966, 463] on input"] "text" at bounding box center [948, 469] width 38 height 34
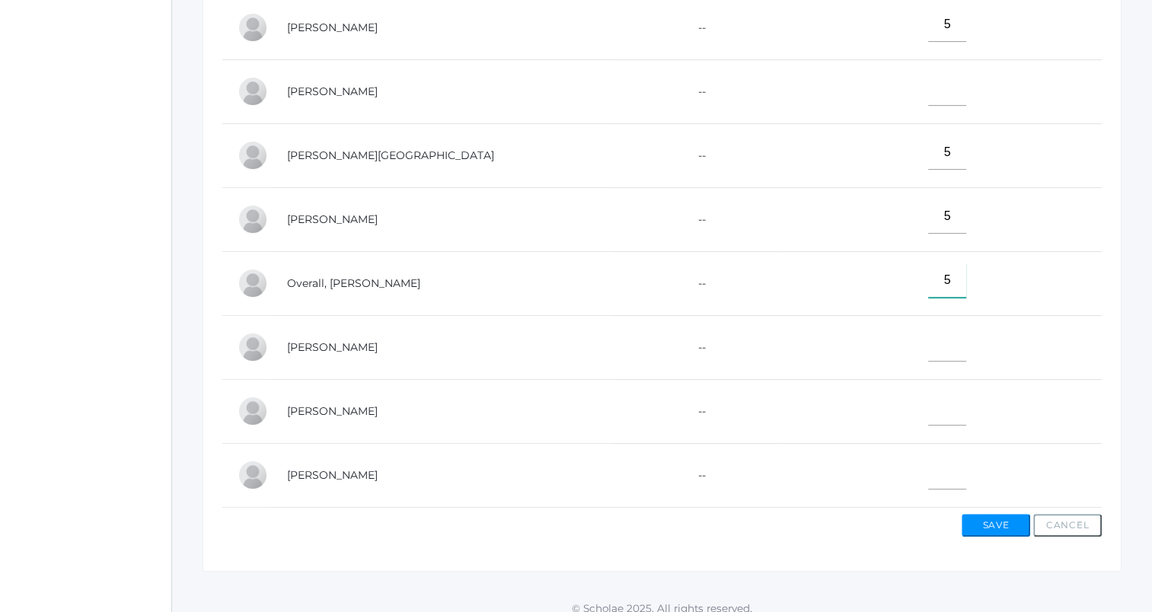
scroll to position [500, 0]
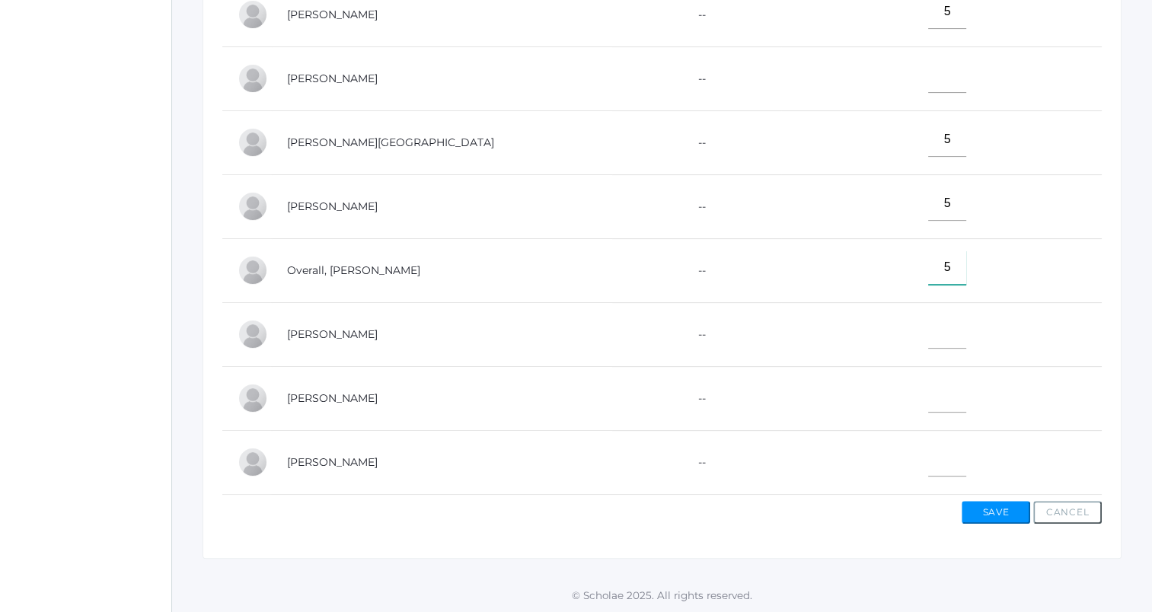
type input"] "5"
click at [967, 443] on input"] "text" at bounding box center [948, 460] width 38 height 34
type input"] "5"
click at [966, 387] on input"] "text" at bounding box center [948, 396] width 38 height 34
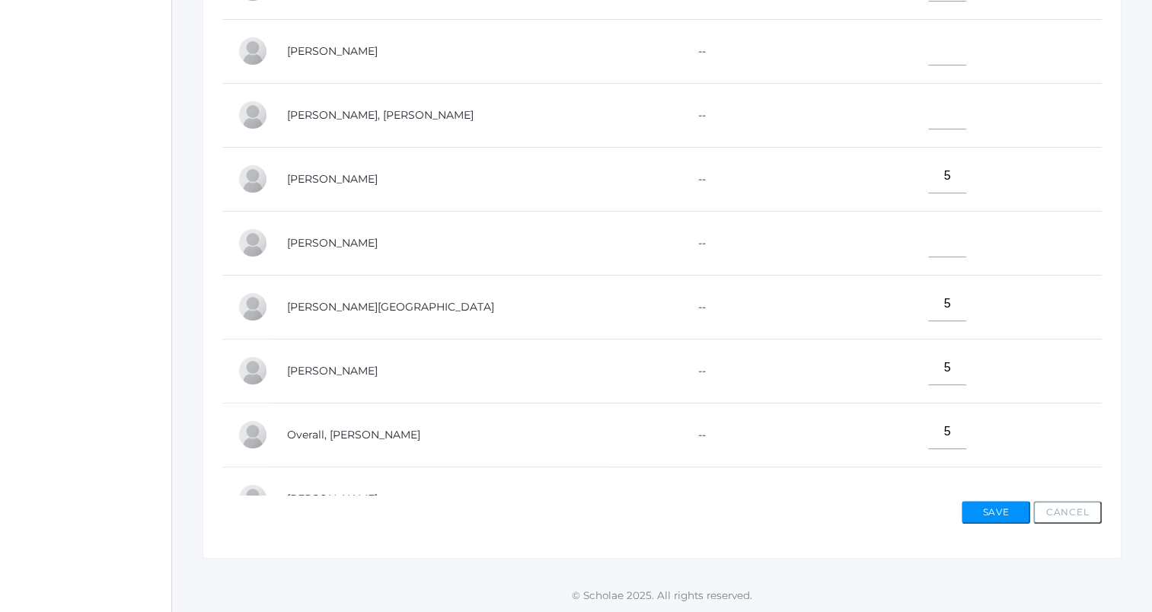
scroll to position [478, 0]
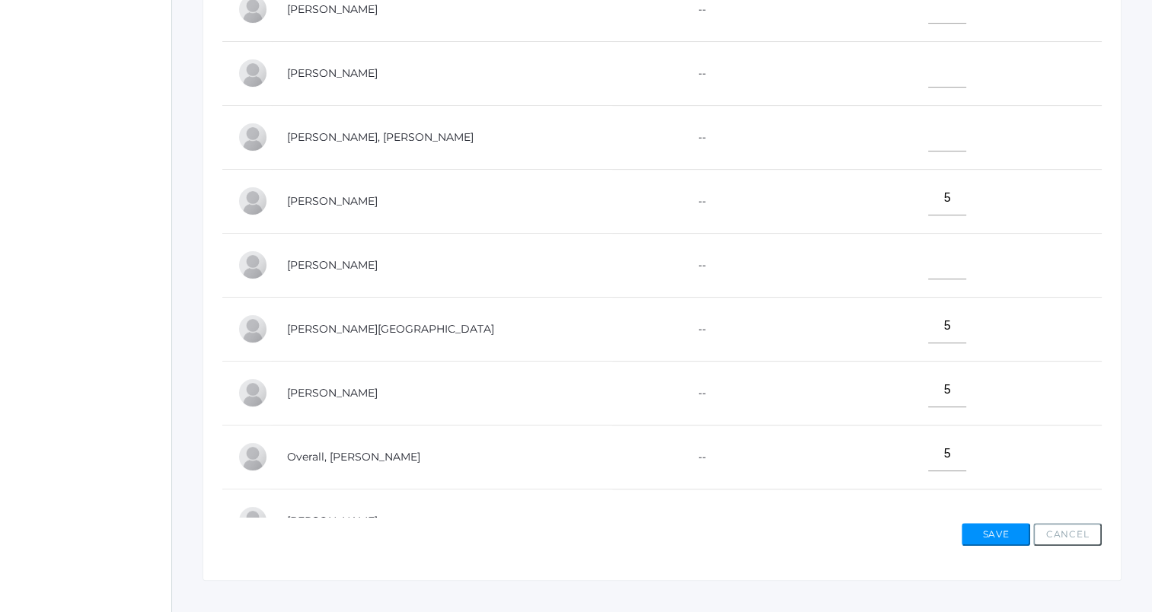
type input"] "5"
click at [967, 137] on input"] "text" at bounding box center [948, 134] width 38 height 34
type input"] "5"
click at [965, 267] on input"] "text" at bounding box center [948, 262] width 38 height 34
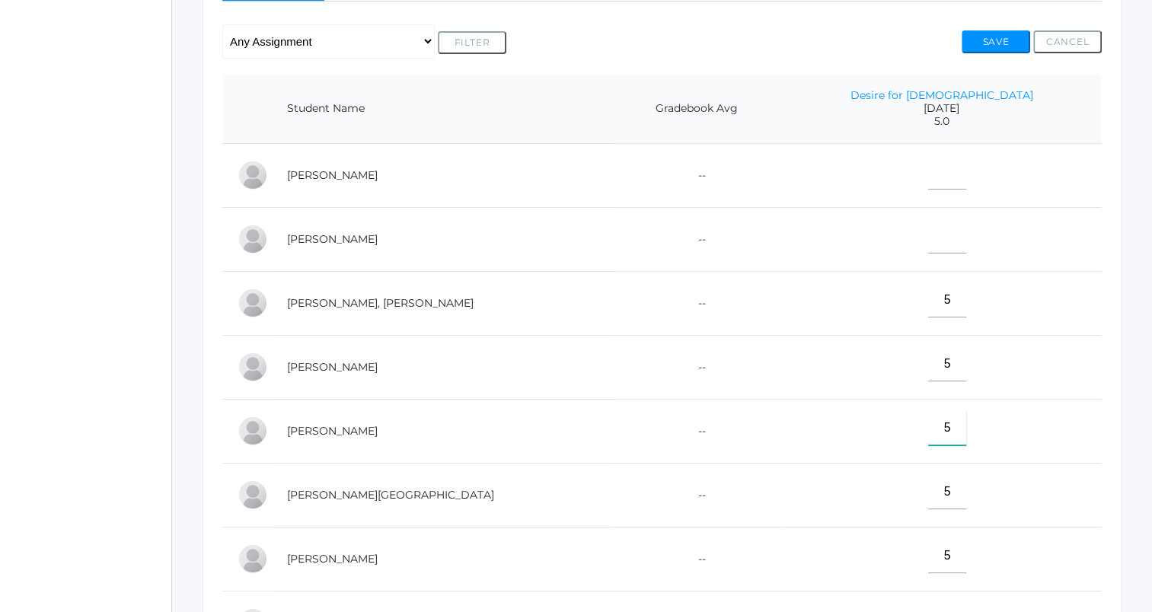
scroll to position [292, 0]
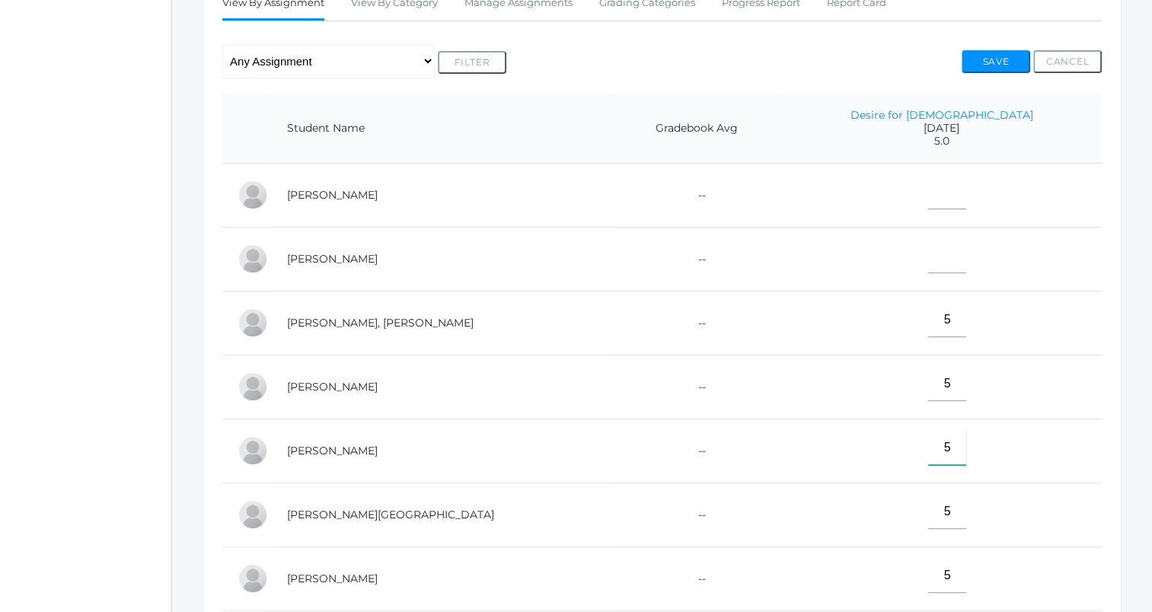
type input"] "5"
click at [963, 200] on input"] "text" at bounding box center [948, 192] width 38 height 34
type input"] "5"
click at [967, 261] on input"] "text" at bounding box center [948, 256] width 38 height 34
type input"] "E"
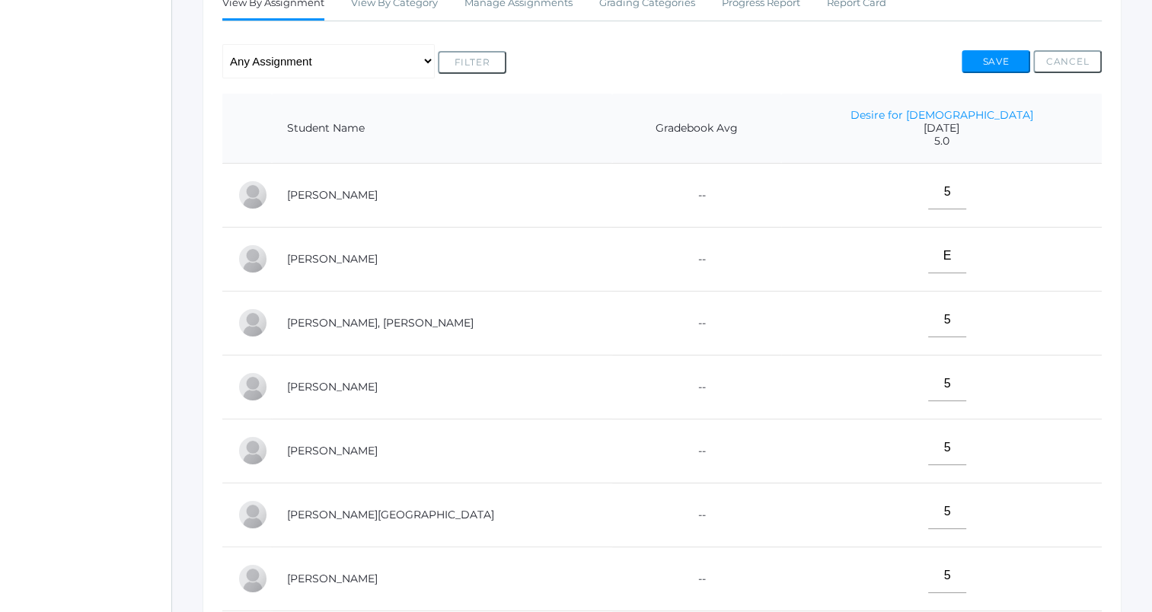
click at [1120, 273] on div "View By Assignment View By Category Manage Assignments Grading Categories Progr…" at bounding box center [662, 367] width 919 height 799
click at [987, 61] on button "Save" at bounding box center [996, 61] width 69 height 23
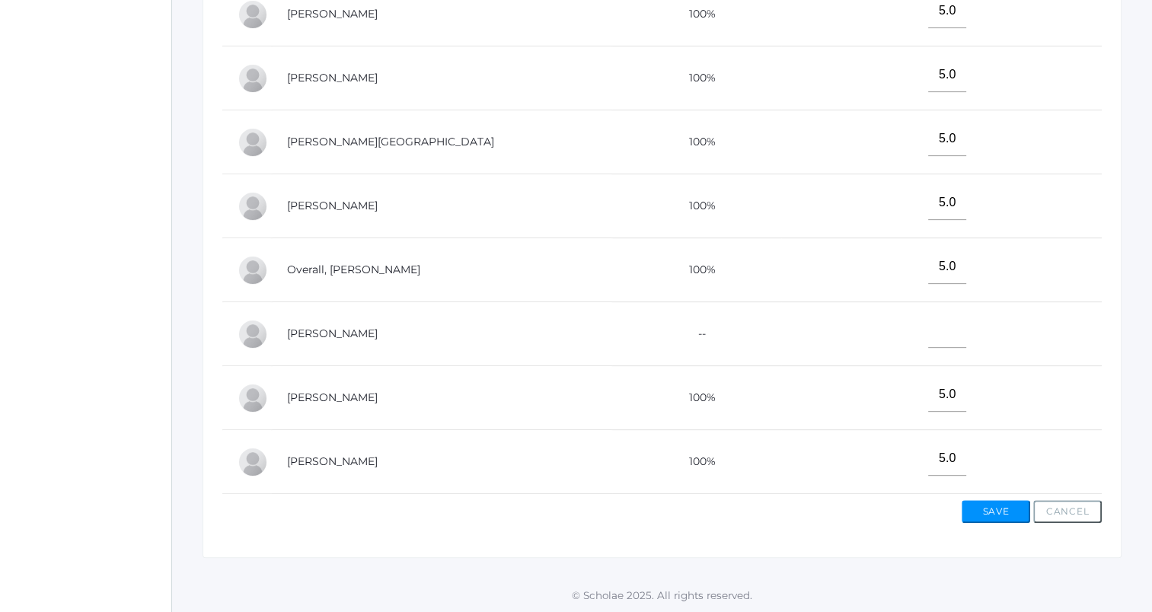
scroll to position [536, 0]
click at [966, 326] on input"] "text" at bounding box center [948, 331] width 38 height 34
type input"] "E"
click at [998, 500] on button "Save" at bounding box center [996, 511] width 69 height 23
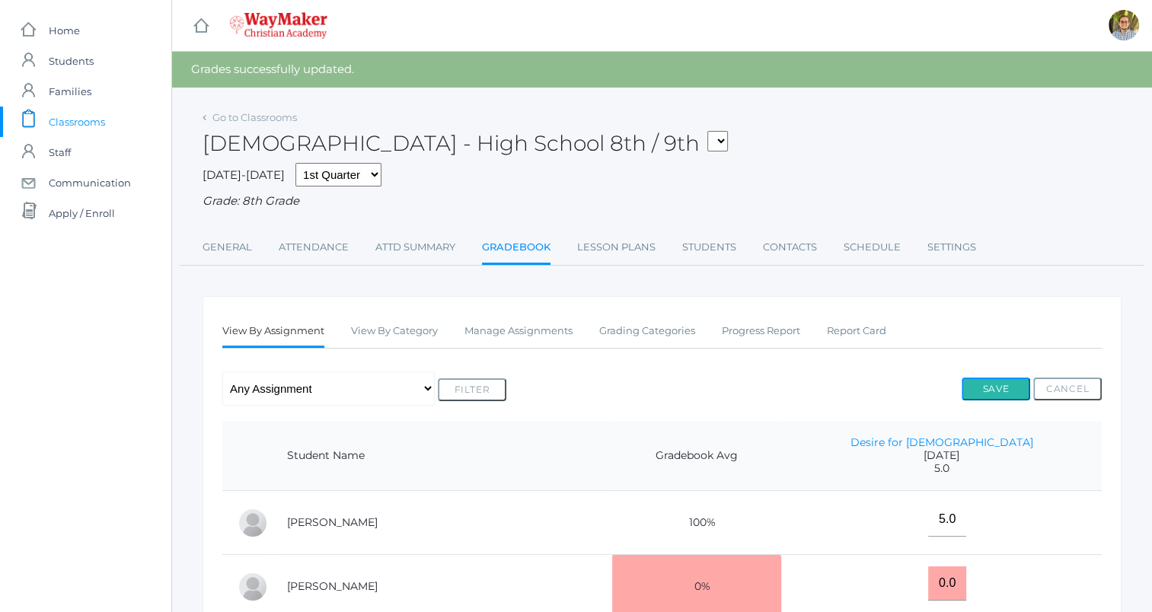
click at [986, 384] on button "Save" at bounding box center [996, 389] width 69 height 23
click at [77, 121] on span "Classrooms" at bounding box center [77, 122] width 56 height 30
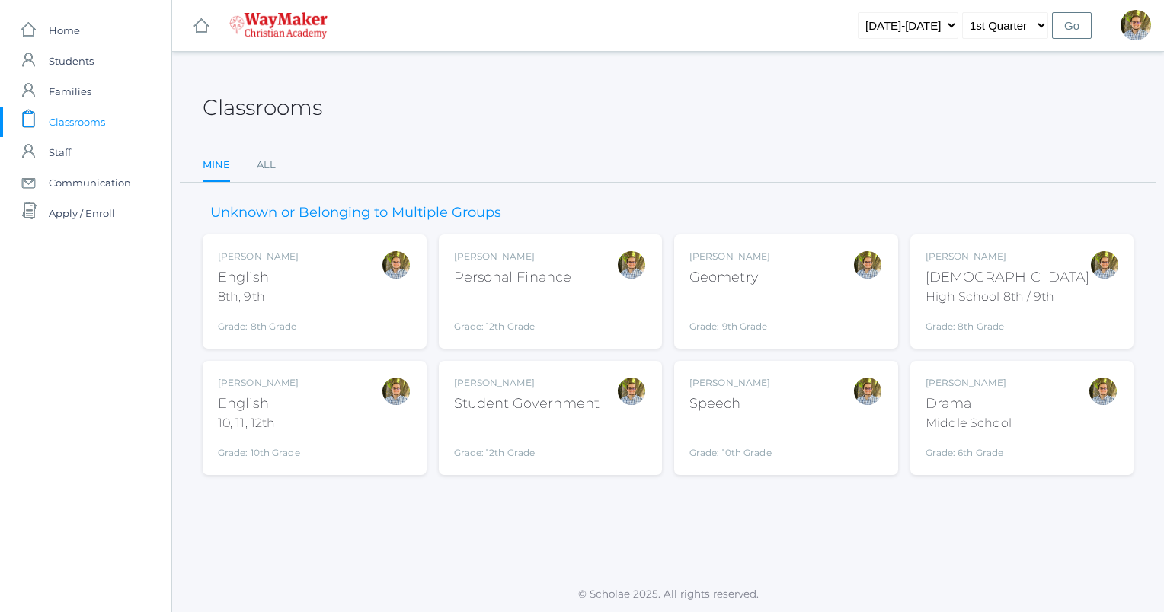
click at [972, 101] on div "Classrooms" at bounding box center [668, 99] width 931 height 56
click at [349, 308] on div "Kylen Braileanu English 8th, 9th Grade: 8th Grade 08ENGLISH" at bounding box center [314, 292] width 193 height 84
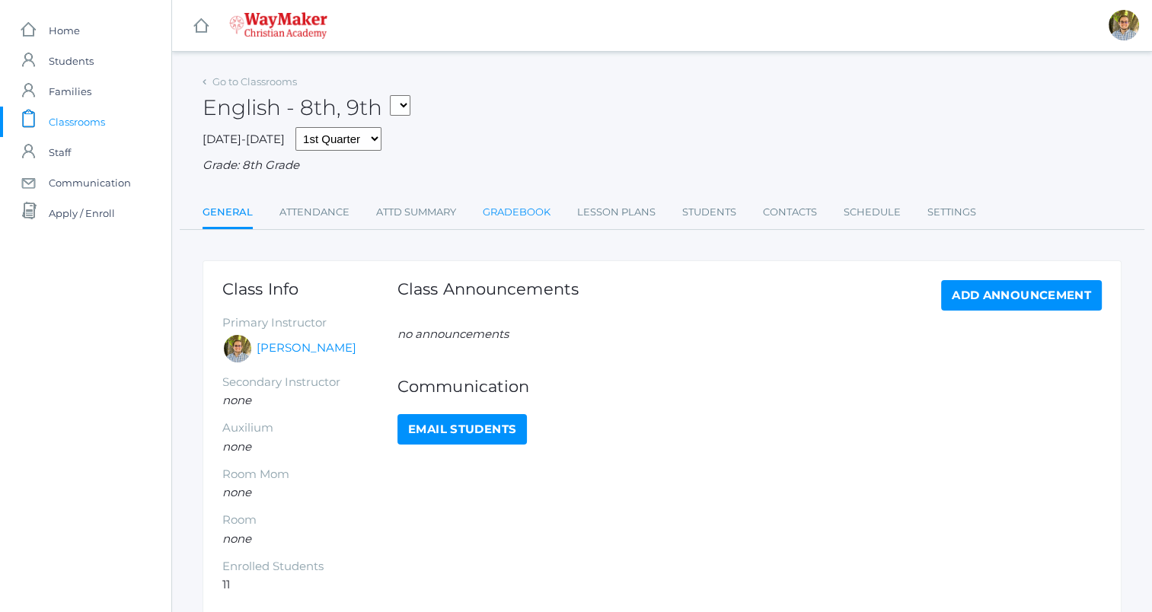
click at [524, 215] on link "Gradebook" at bounding box center [517, 212] width 68 height 30
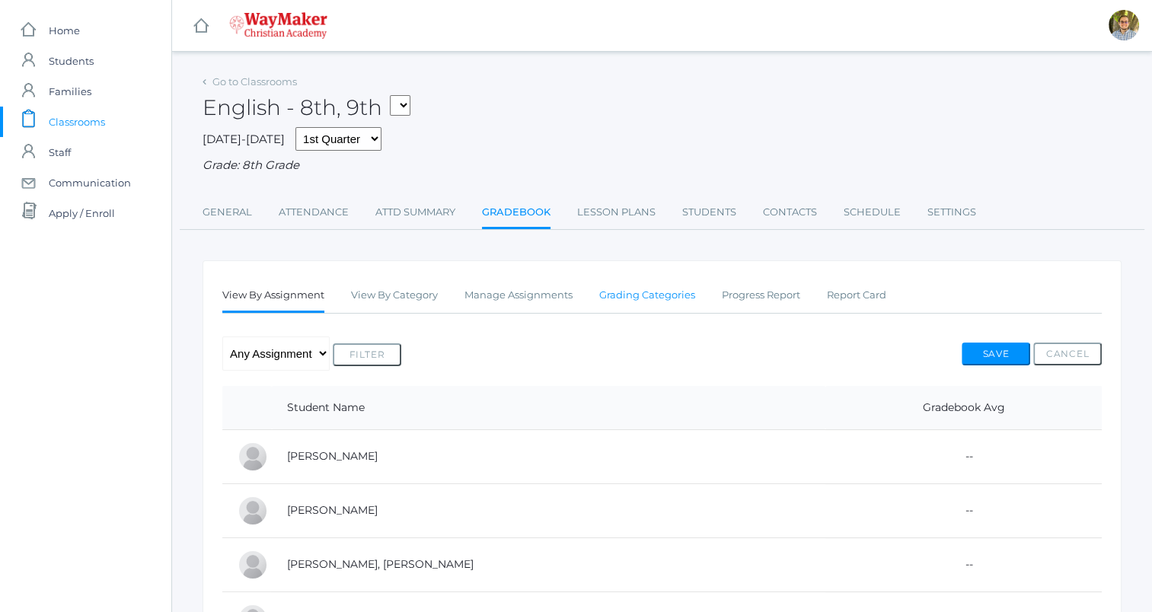
click at [657, 304] on link "Grading Categories" at bounding box center [647, 295] width 96 height 30
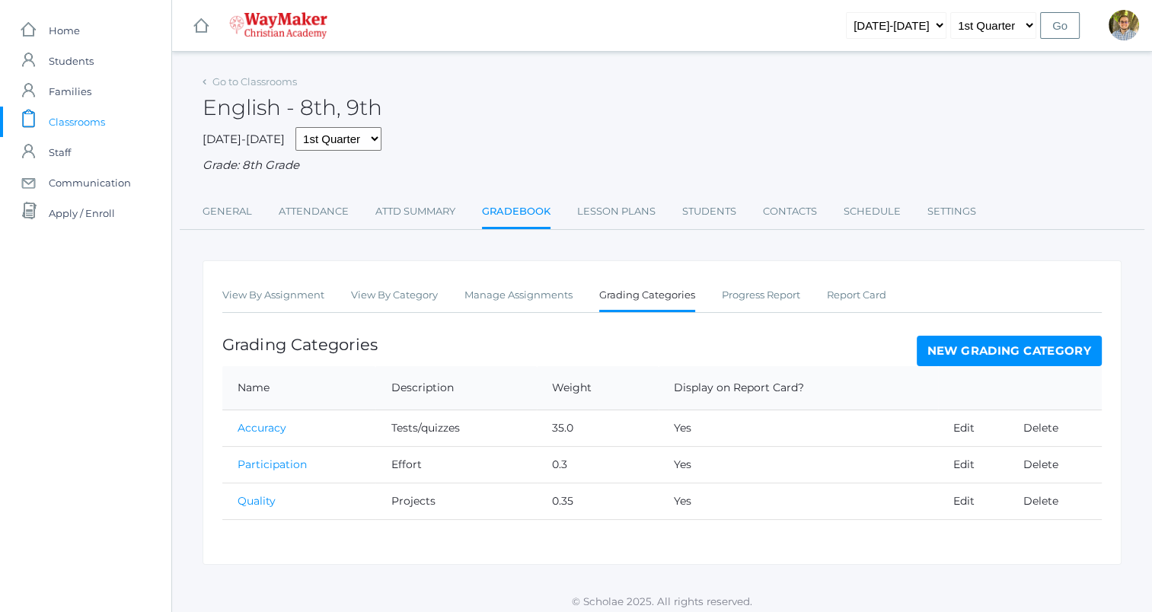
scroll to position [8, 0]
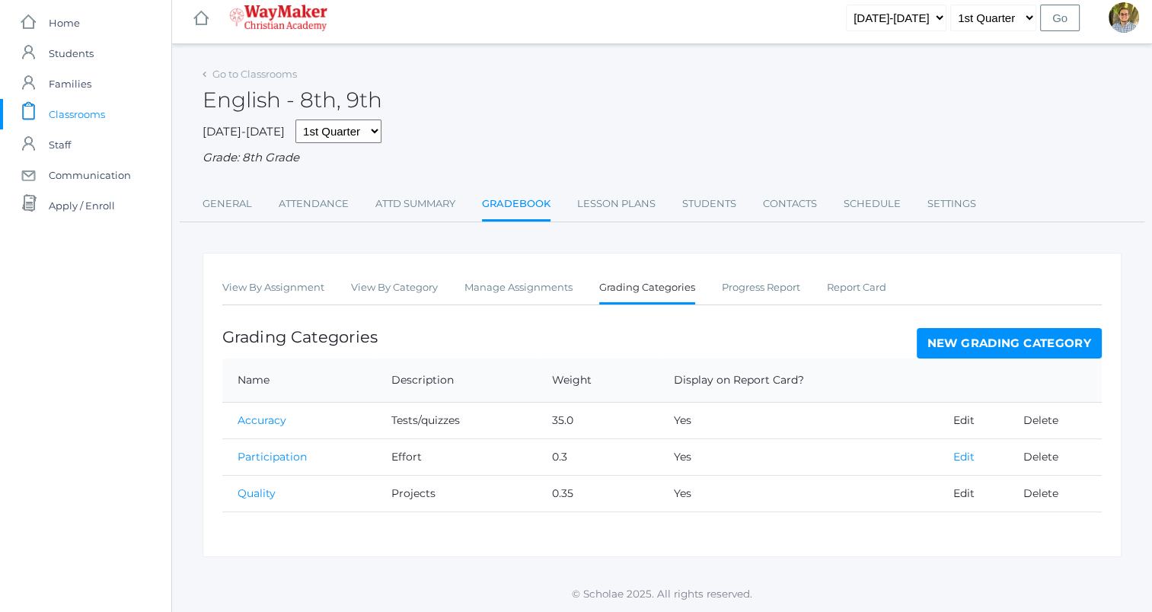
click at [961, 460] on link "Edit" at bounding box center [964, 457] width 21 height 14
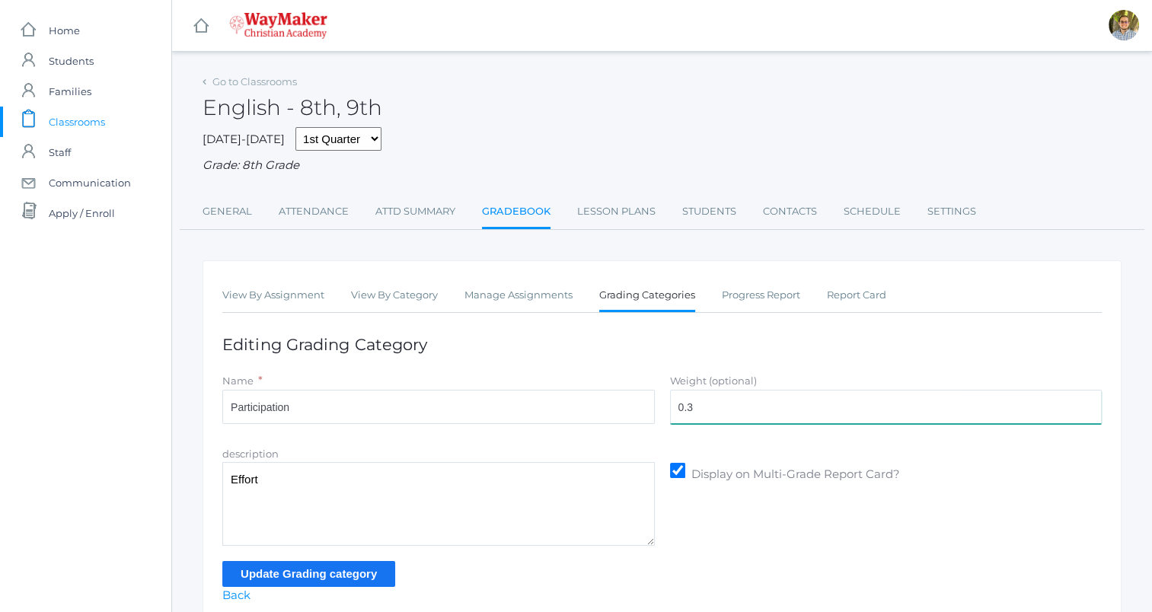
click at [840, 414] on input "0.3" at bounding box center [886, 407] width 433 height 34
type input "0"
type input "3"
click at [347, 569] on input "Update Grading category" at bounding box center [308, 573] width 173 height 25
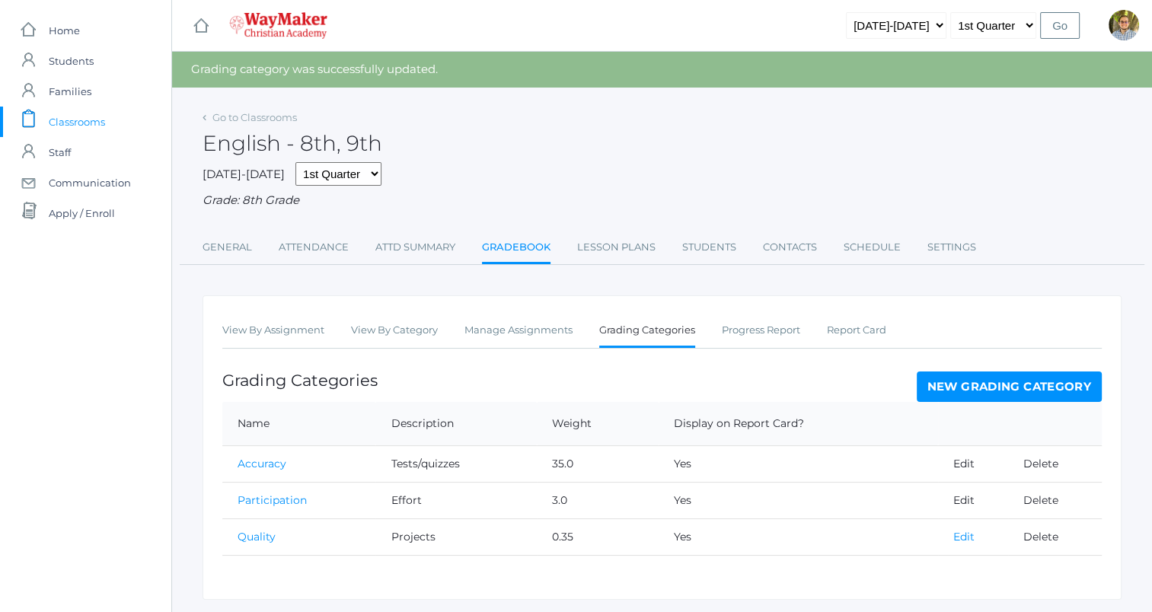
click at [963, 533] on link "Edit" at bounding box center [964, 537] width 21 height 14
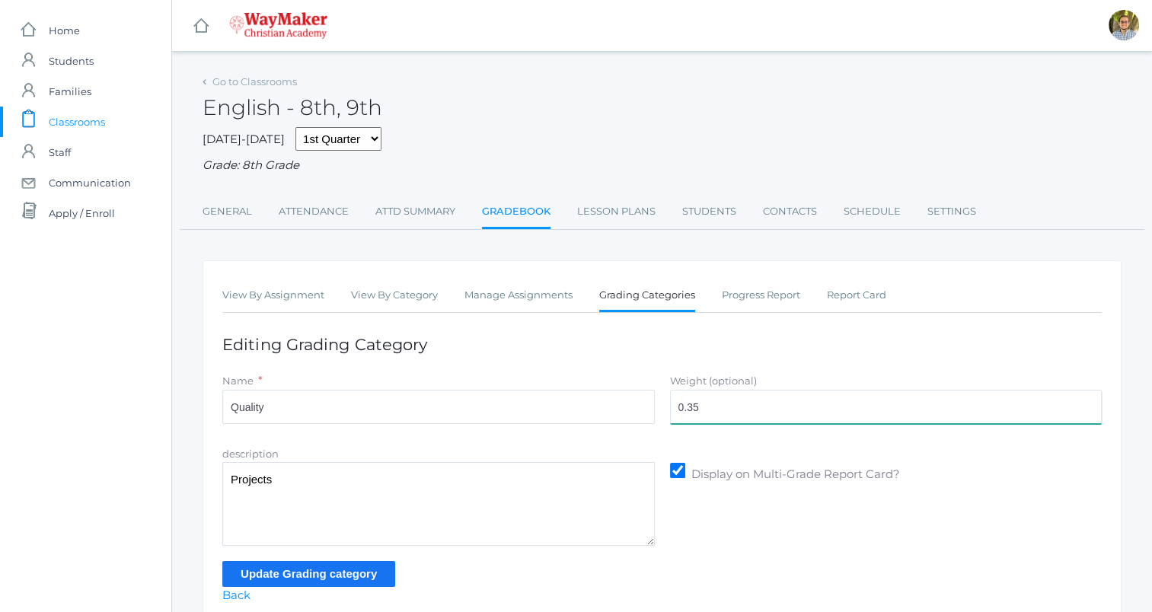
click at [726, 420] on input "0.35" at bounding box center [886, 407] width 433 height 34
type input "0"
type input "35"
click at [345, 571] on input "Update Grading category" at bounding box center [308, 573] width 173 height 25
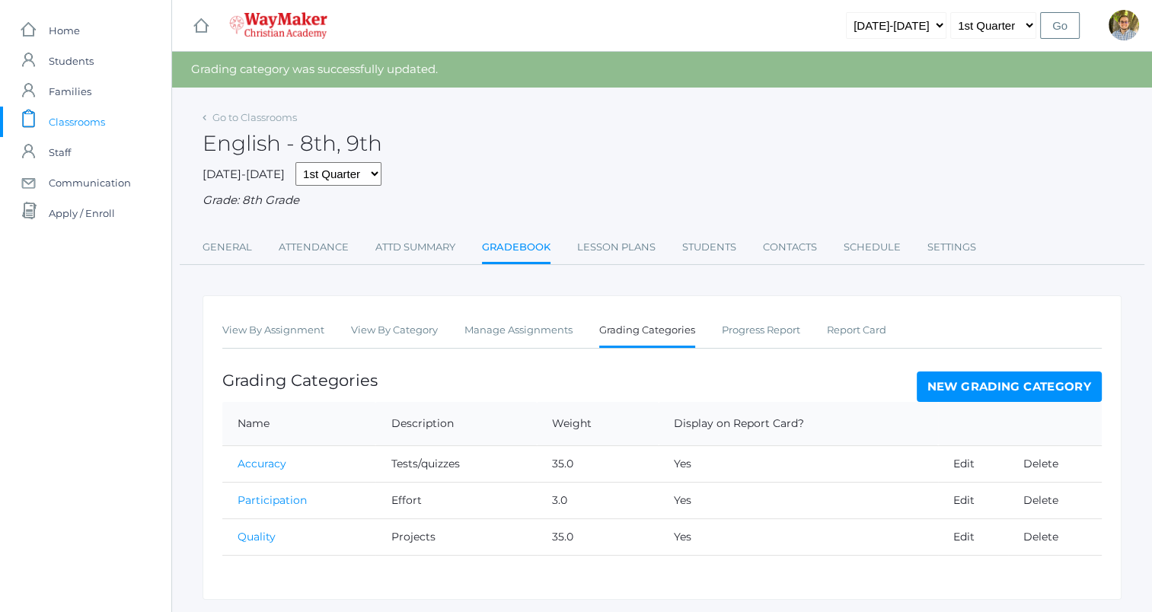
click at [960, 381] on link "New Grading Category" at bounding box center [1010, 387] width 186 height 30
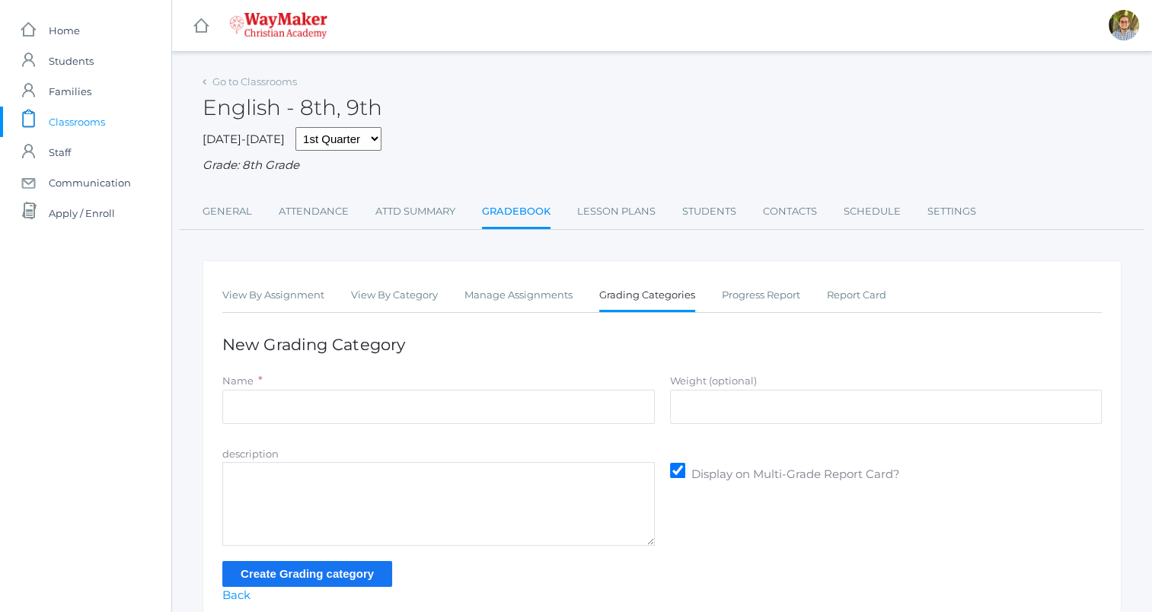
scroll to position [67, 0]
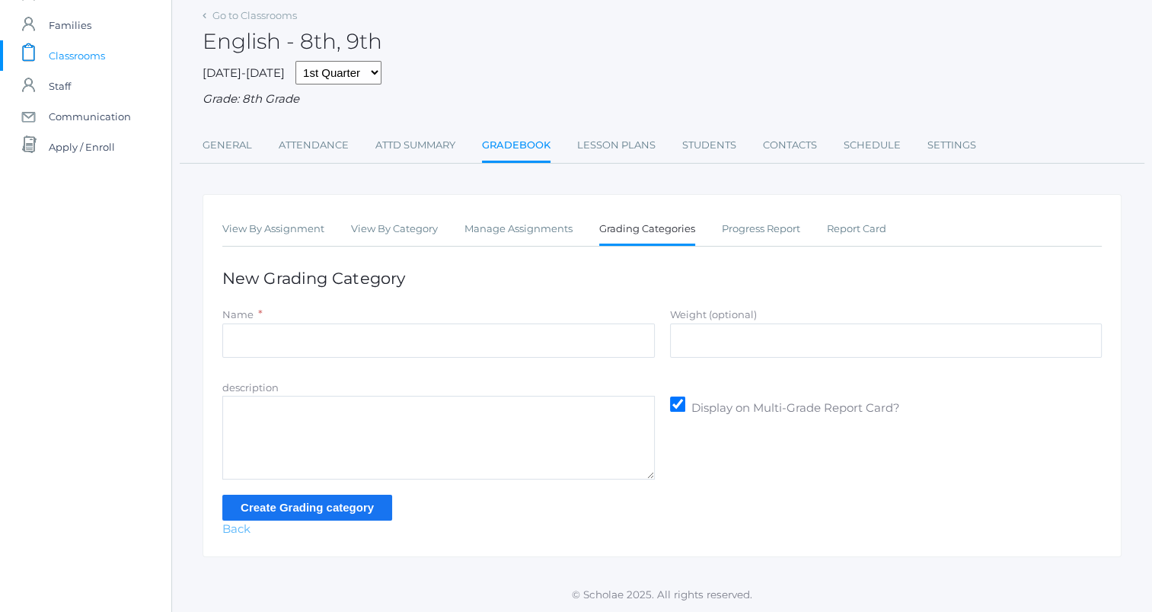
click at [236, 530] on link "Back" at bounding box center [236, 529] width 28 height 14
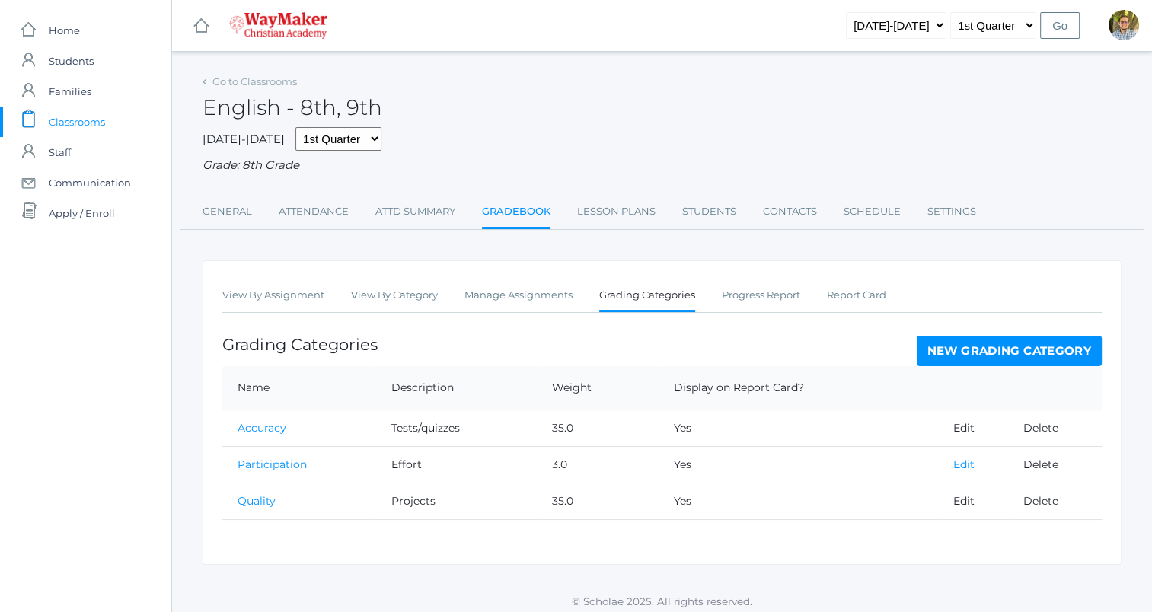
click at [966, 461] on link "Edit" at bounding box center [964, 465] width 21 height 14
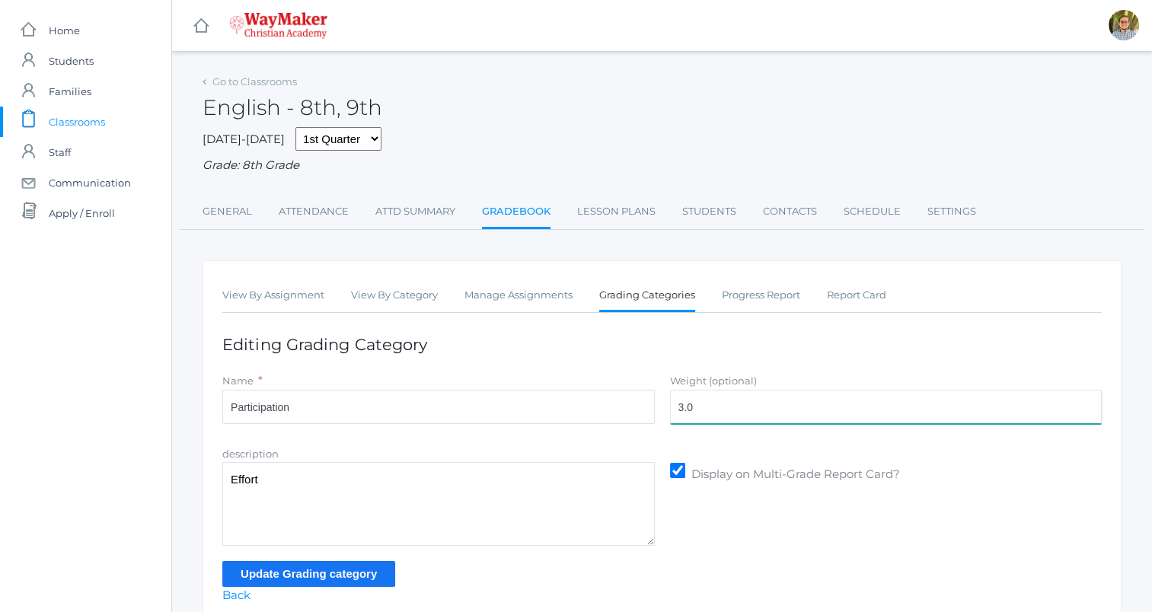
click at [768, 402] on input "3.0" at bounding box center [886, 407] width 433 height 34
type input "30"
click at [350, 565] on input "Update Grading category" at bounding box center [308, 573] width 173 height 25
